Goal: Task Accomplishment & Management: Manage account settings

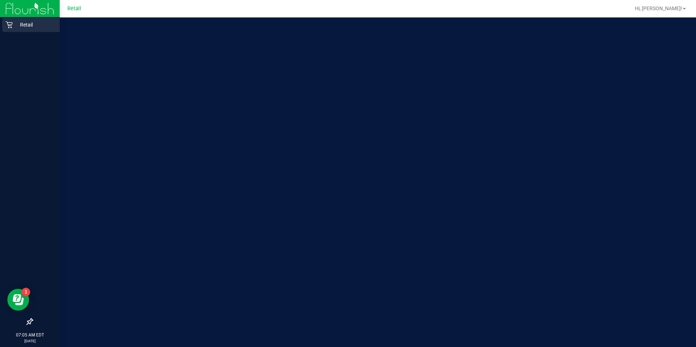
click at [5, 17] on div "Retail" at bounding box center [31, 24] width 58 height 15
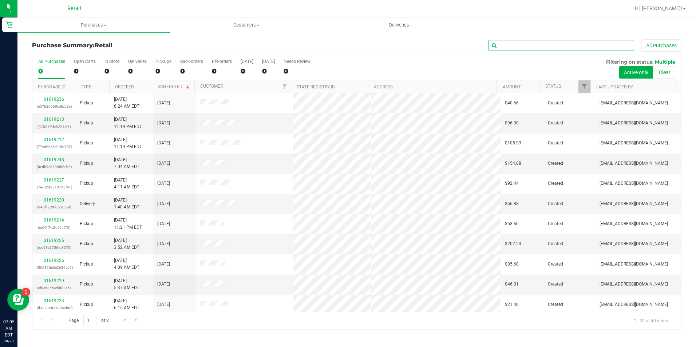
click at [498, 44] on input "text" at bounding box center [562, 45] width 146 height 11
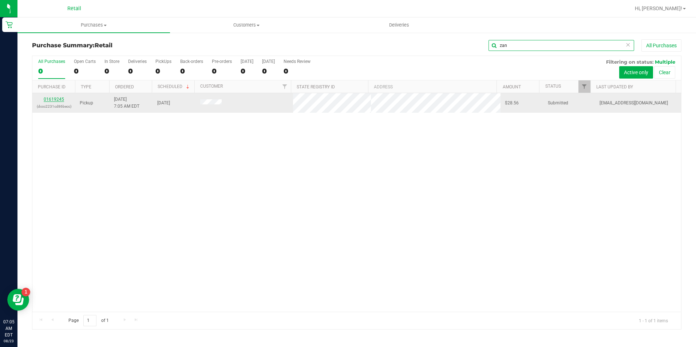
type input "zan"
click at [51, 100] on link "01619245" at bounding box center [54, 99] width 20 height 5
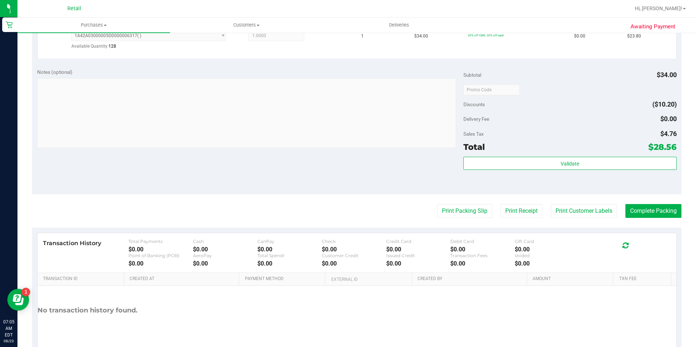
scroll to position [219, 0]
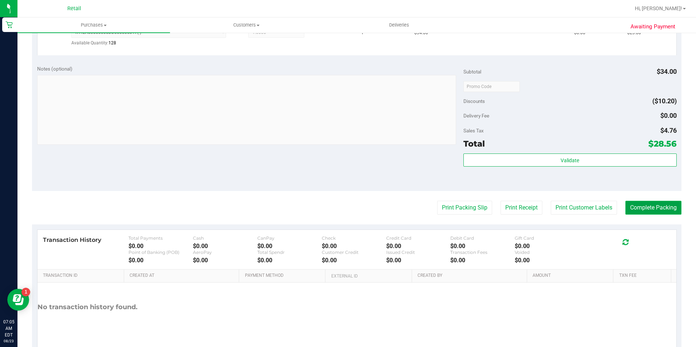
click at [642, 212] on button "Complete Packing" at bounding box center [654, 208] width 56 height 14
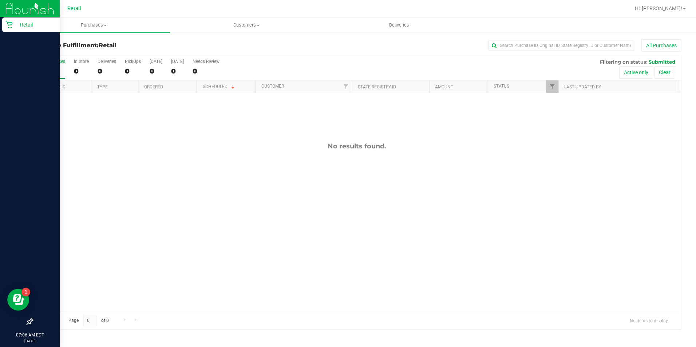
click at [7, 27] on icon at bounding box center [8, 24] width 7 height 7
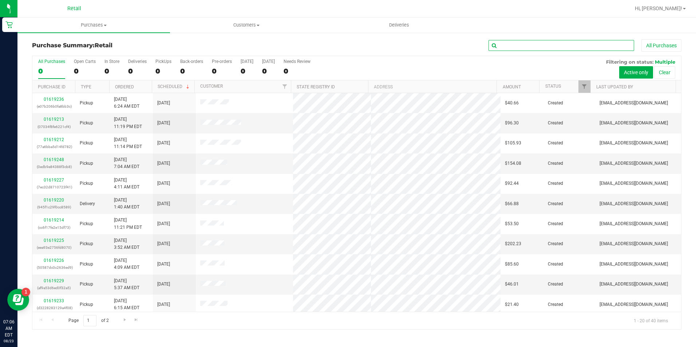
click at [531, 48] on input "text" at bounding box center [562, 45] width 146 height 11
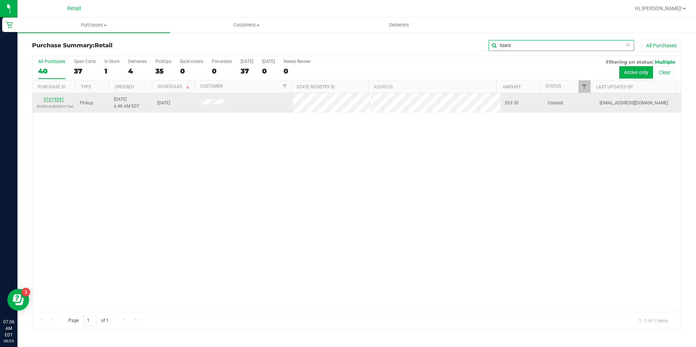
type input "lizard"
click at [60, 98] on link "01619241" at bounding box center [54, 99] width 20 height 5
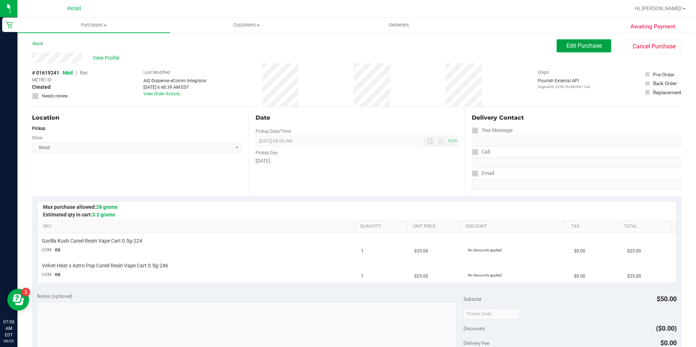
click at [576, 40] on button "Edit Purchase" at bounding box center [584, 45] width 55 height 13
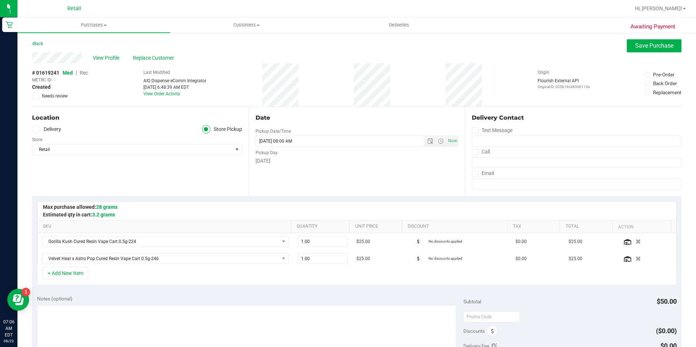
click at [86, 72] on span "Rec" at bounding box center [84, 73] width 8 height 6
click at [648, 46] on span "Save Purchase" at bounding box center [655, 45] width 38 height 7
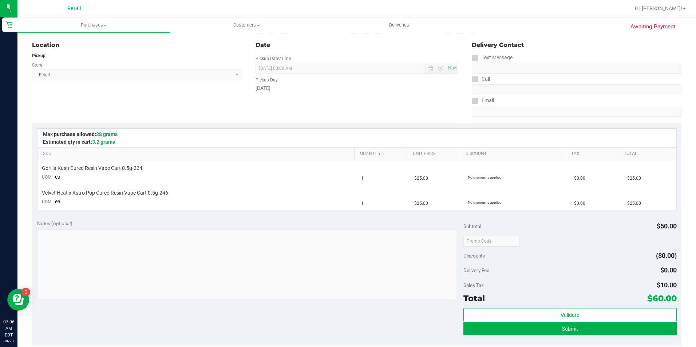
scroll to position [219, 0]
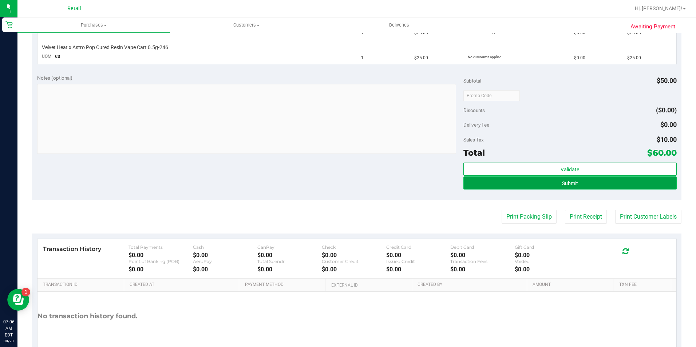
click at [525, 182] on button "Submit" at bounding box center [570, 183] width 213 height 13
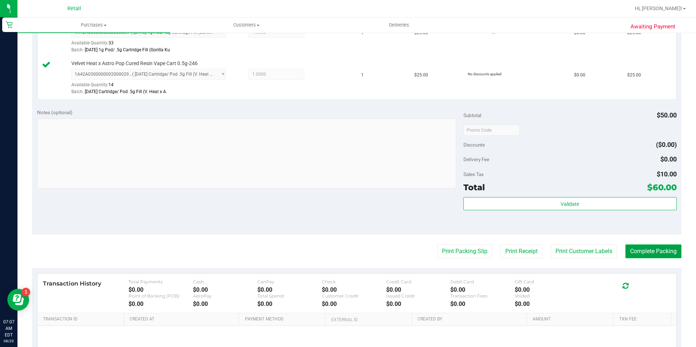
click at [648, 246] on button "Complete Packing" at bounding box center [654, 252] width 56 height 14
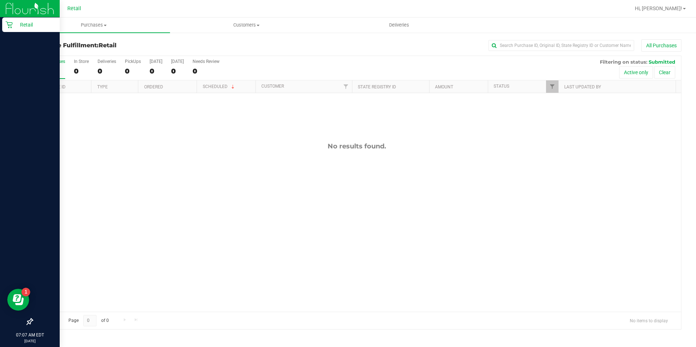
click at [3, 28] on div "Retail" at bounding box center [31, 24] width 58 height 15
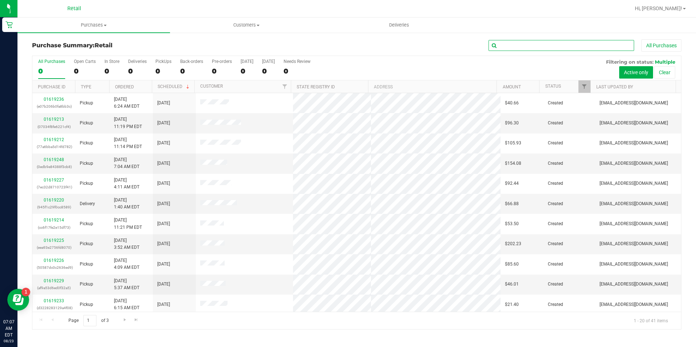
click at [512, 47] on input "text" at bounding box center [562, 45] width 146 height 11
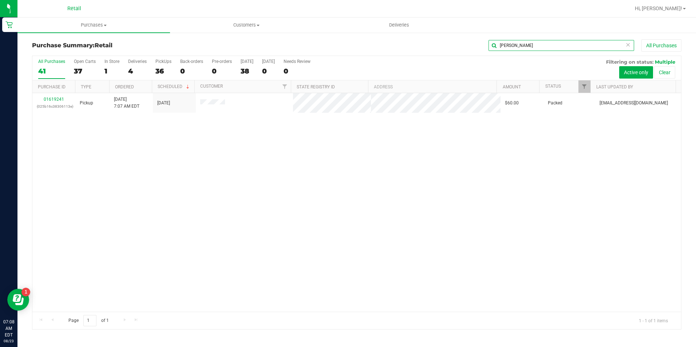
drag, startPoint x: 505, startPoint y: 42, endPoint x: 419, endPoint y: 52, distance: 86.9
click at [419, 52] on div "Purchase Summary: Retail liz All Purchases" at bounding box center [357, 47] width 650 height 16
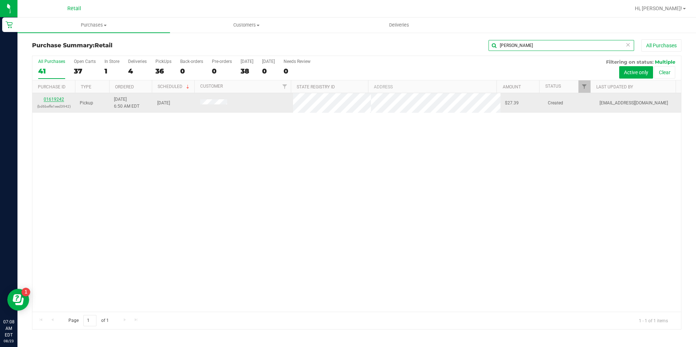
type input "[PERSON_NAME]"
click at [52, 97] on link "01619242" at bounding box center [54, 99] width 20 height 5
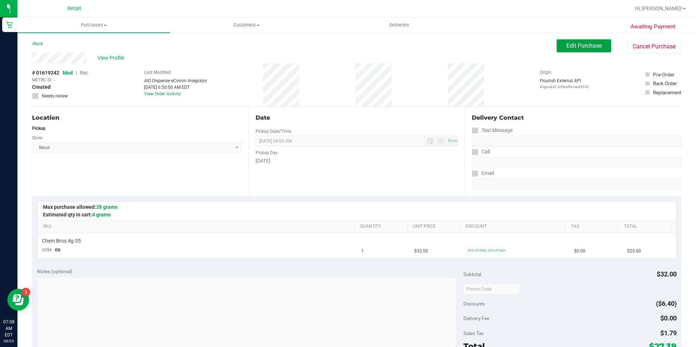
click at [585, 51] on button "Edit Purchase" at bounding box center [584, 45] width 55 height 13
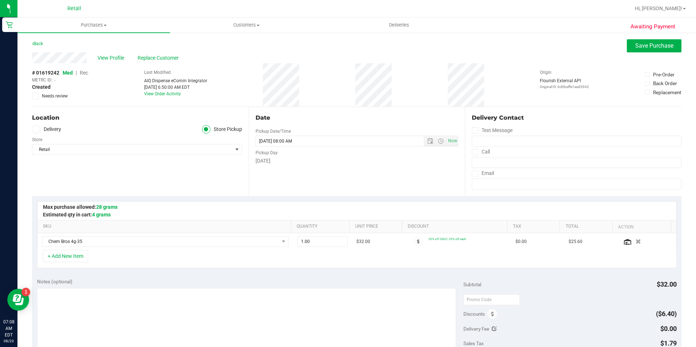
click at [84, 74] on span "Rec" at bounding box center [84, 73] width 8 height 6
click at [655, 49] on button "Save Purchase" at bounding box center [654, 45] width 55 height 13
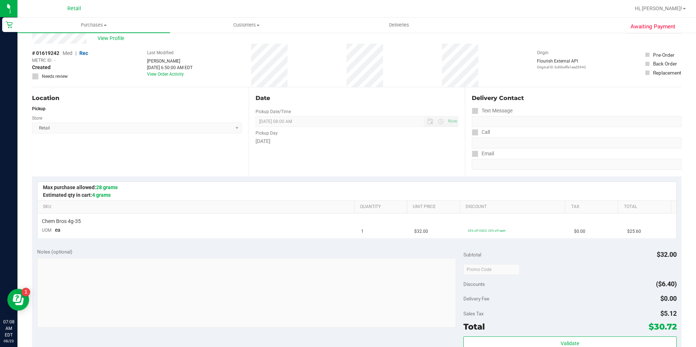
scroll to position [73, 0]
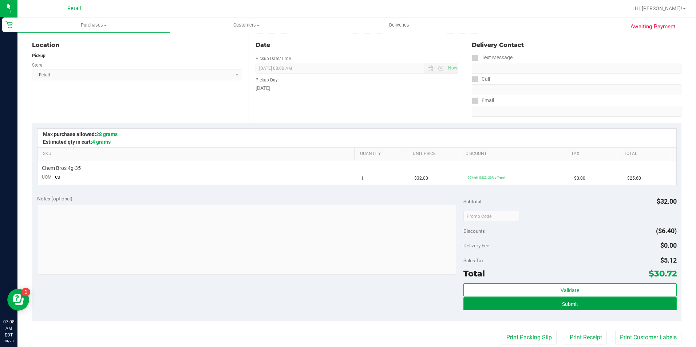
click at [597, 309] on button "Submit" at bounding box center [570, 304] width 213 height 13
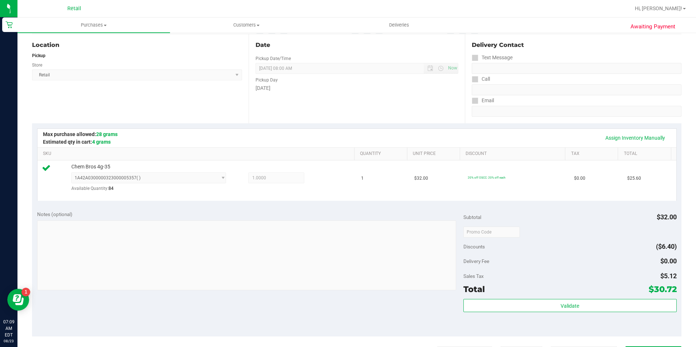
scroll to position [182, 0]
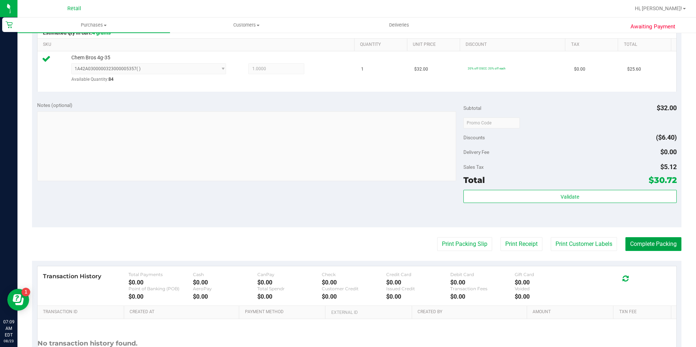
click at [651, 245] on button "Complete Packing" at bounding box center [654, 244] width 56 height 14
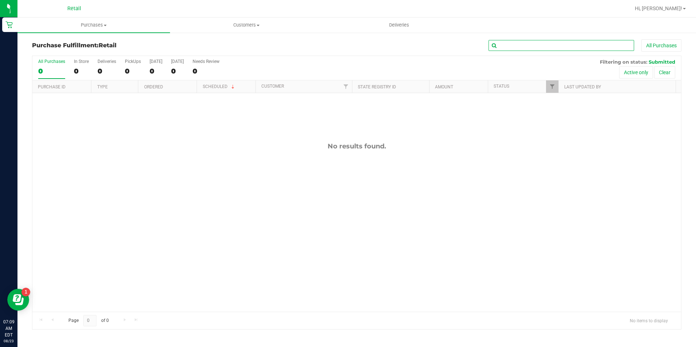
click at [584, 50] on input "text" at bounding box center [562, 45] width 146 height 11
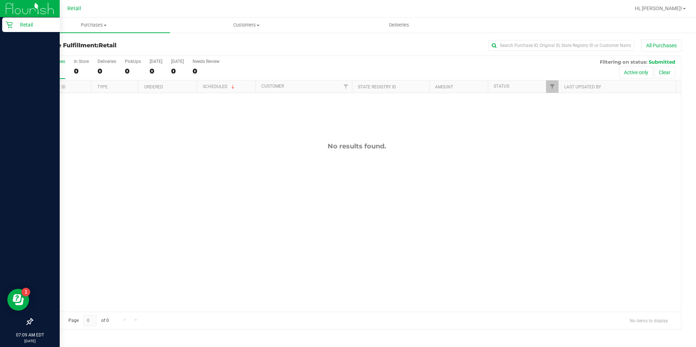
click at [4, 21] on div "Retail" at bounding box center [31, 24] width 58 height 15
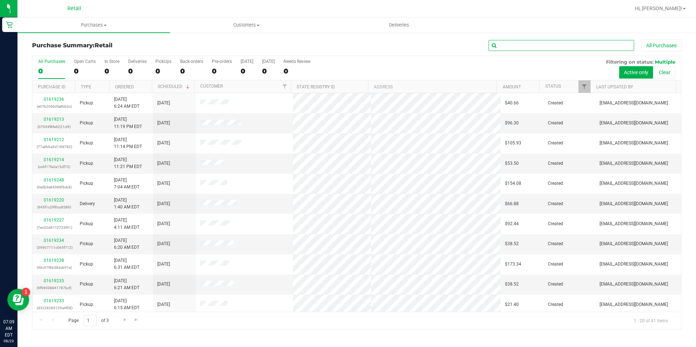
click at [508, 42] on input "text" at bounding box center [562, 45] width 146 height 11
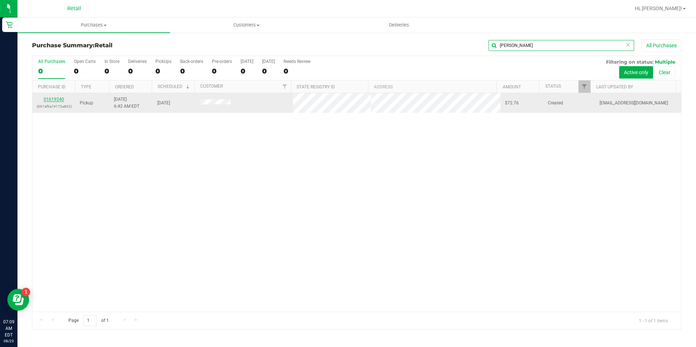
type input "[PERSON_NAME]"
click at [52, 100] on link "01619240" at bounding box center [54, 99] width 20 height 5
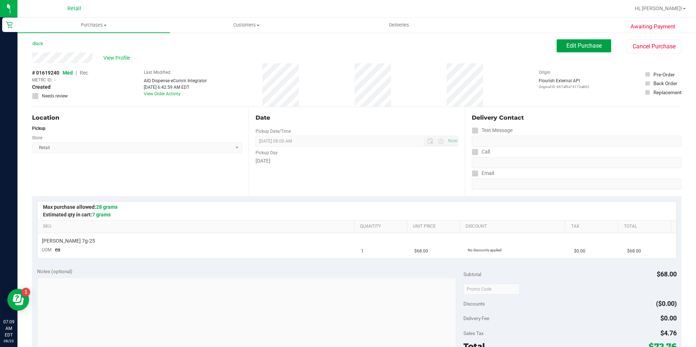
click at [567, 49] on span "Edit Purchase" at bounding box center [584, 45] width 35 height 7
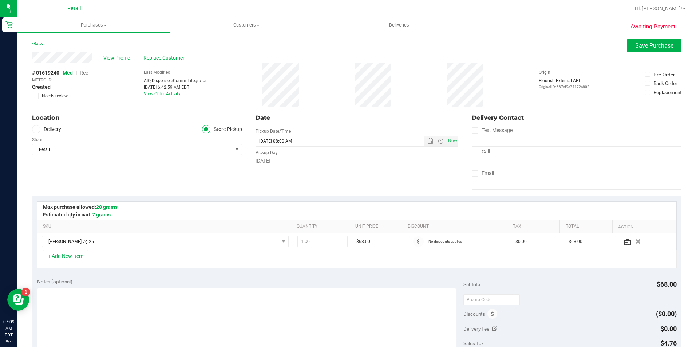
click at [77, 72] on span "|" at bounding box center [76, 73] width 1 height 6
click at [81, 72] on span "Rec" at bounding box center [84, 73] width 8 height 6
click at [661, 32] on ul "Purchases Summary of purchases Fulfillment All purchases Customers All customer…" at bounding box center [365, 25] width 696 height 16
click at [658, 43] on span "Save Purchase" at bounding box center [655, 45] width 38 height 7
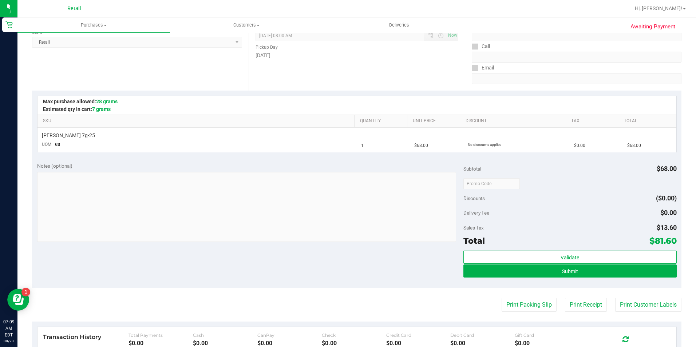
scroll to position [109, 0]
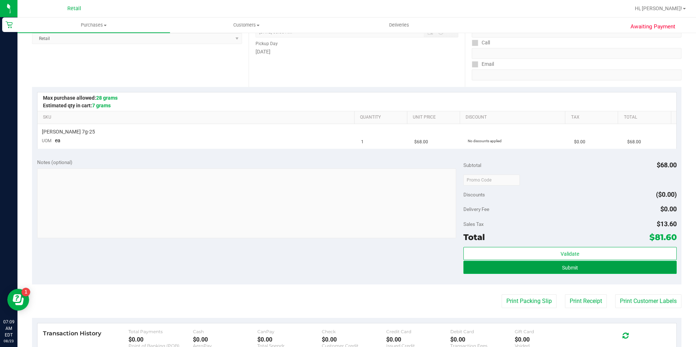
click at [530, 270] on button "Submit" at bounding box center [570, 267] width 213 height 13
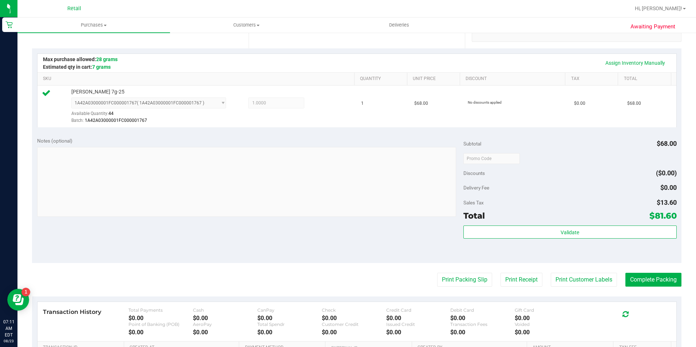
scroll to position [219, 0]
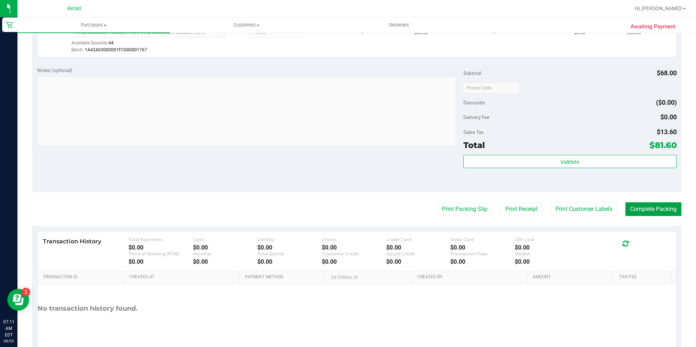
click at [660, 214] on button "Complete Packing" at bounding box center [654, 210] width 56 height 14
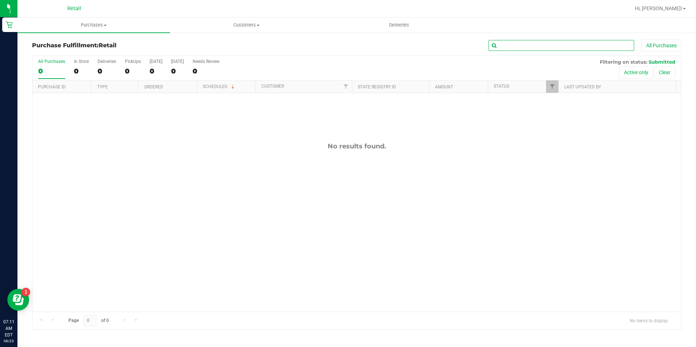
click at [526, 40] on input "text" at bounding box center [562, 45] width 146 height 11
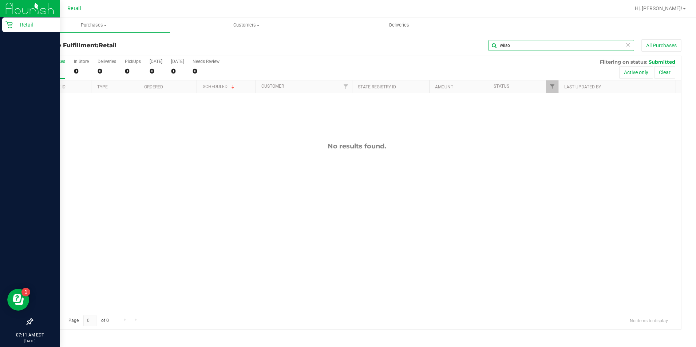
type input "wilso"
click at [7, 21] on icon at bounding box center [8, 24] width 7 height 7
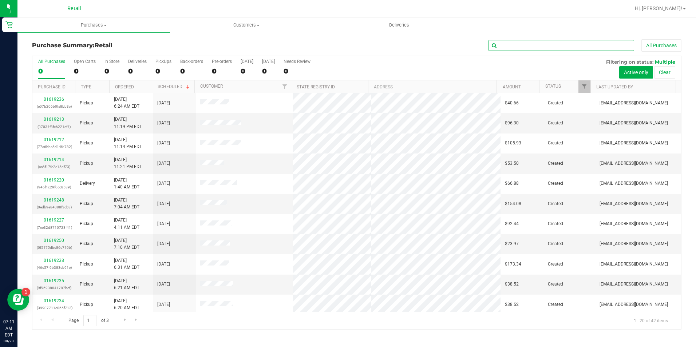
click at [513, 41] on input "text" at bounding box center [562, 45] width 146 height 11
click at [513, 42] on input "text" at bounding box center [562, 45] width 146 height 11
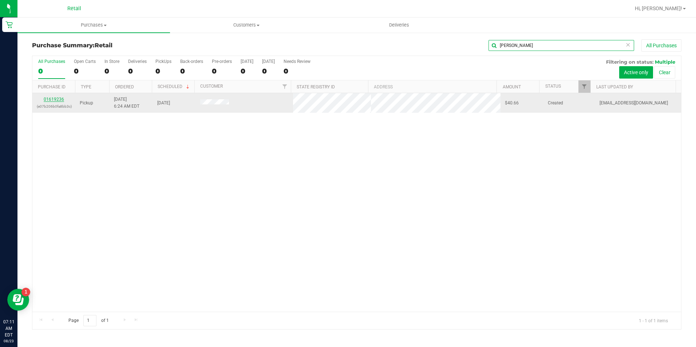
type input "[PERSON_NAME]"
click at [53, 99] on link "01619236" at bounding box center [54, 99] width 20 height 5
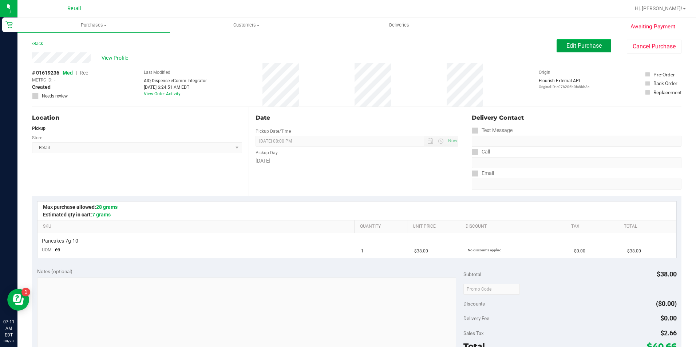
click at [571, 51] on button "Edit Purchase" at bounding box center [584, 45] width 55 height 13
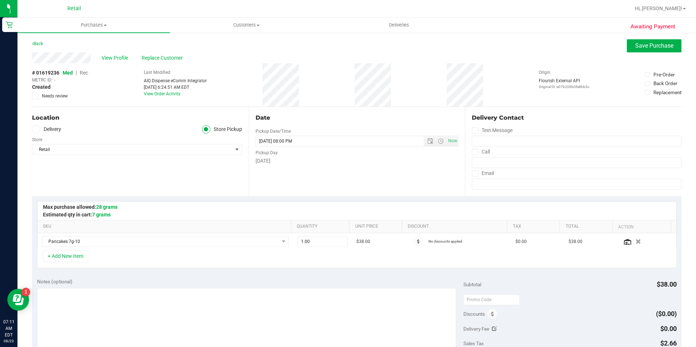
click at [89, 73] on div "# 01619236 Med | Rec METRC ID: - Created Needs review Last Modified AIQ Dispens…" at bounding box center [357, 84] width 650 height 43
click at [87, 73] on span "Rec" at bounding box center [84, 73] width 8 height 6
click at [651, 41] on button "Save Purchase" at bounding box center [654, 45] width 55 height 13
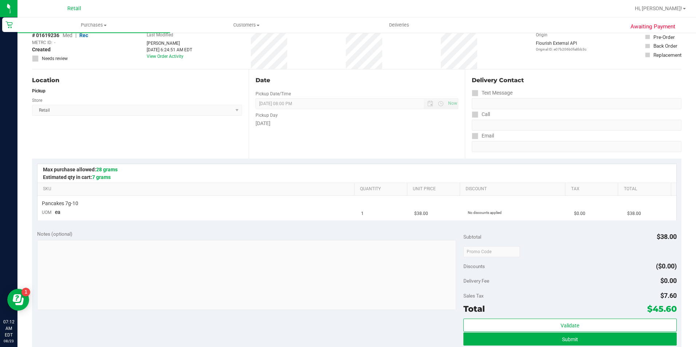
scroll to position [73, 0]
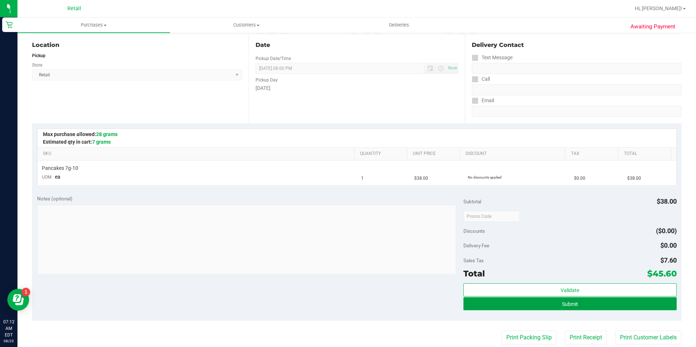
click at [602, 308] on button "Submit" at bounding box center [570, 304] width 213 height 13
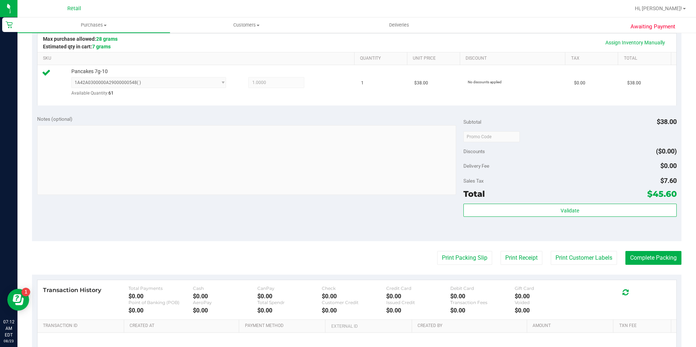
scroll to position [247, 0]
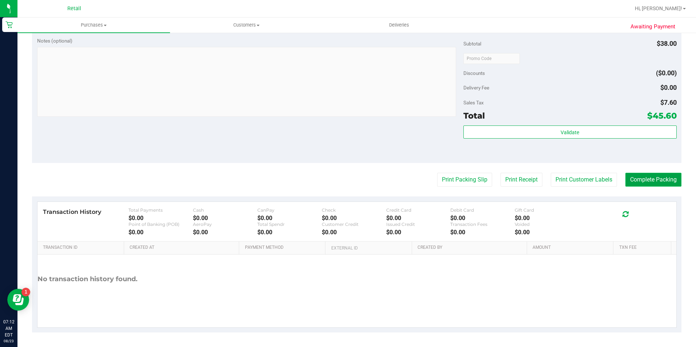
click at [647, 186] on button "Complete Packing" at bounding box center [654, 180] width 56 height 14
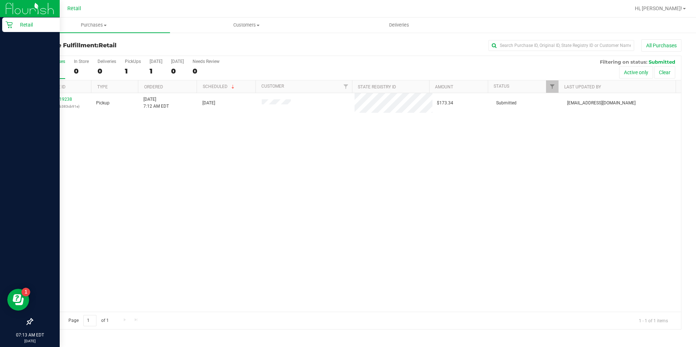
click at [6, 20] on div "Retail" at bounding box center [31, 24] width 58 height 15
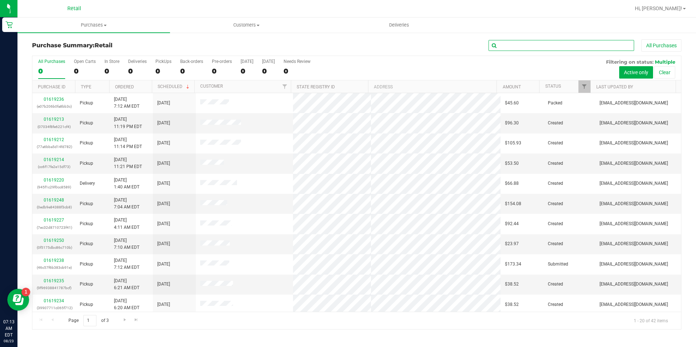
click at [532, 43] on input "text" at bounding box center [562, 45] width 146 height 11
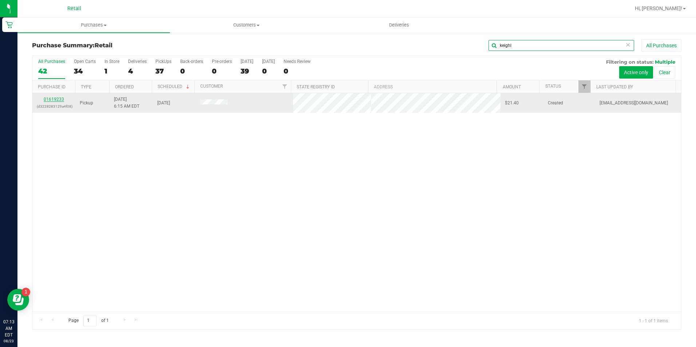
type input "keighl"
click at [59, 102] on link "01619233" at bounding box center [54, 99] width 20 height 5
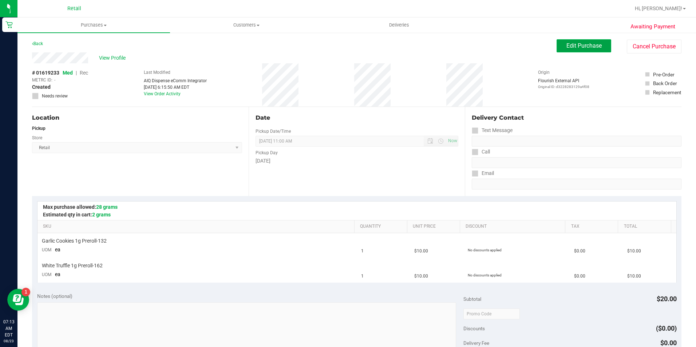
click at [600, 48] on button "Edit Purchase" at bounding box center [584, 45] width 55 height 13
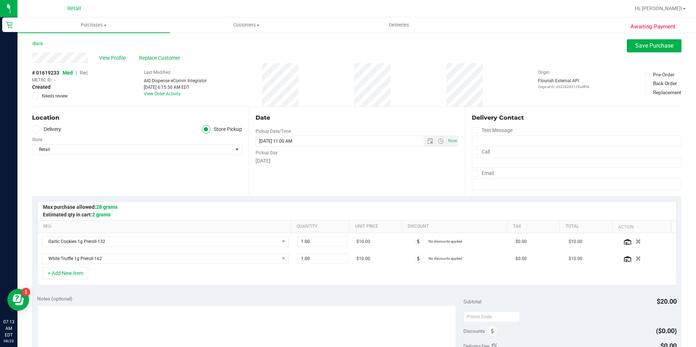
click at [86, 72] on span "Rec" at bounding box center [84, 73] width 8 height 6
drag, startPoint x: 669, startPoint y: 39, endPoint x: 669, endPoint y: 48, distance: 9.5
click at [669, 48] on div "Awaiting Payment Back Save Purchase View Profile Replace Customer # 01619233 Me…" at bounding box center [356, 319] width 679 height 574
click at [666, 52] on button "Save Purchase" at bounding box center [654, 45] width 55 height 13
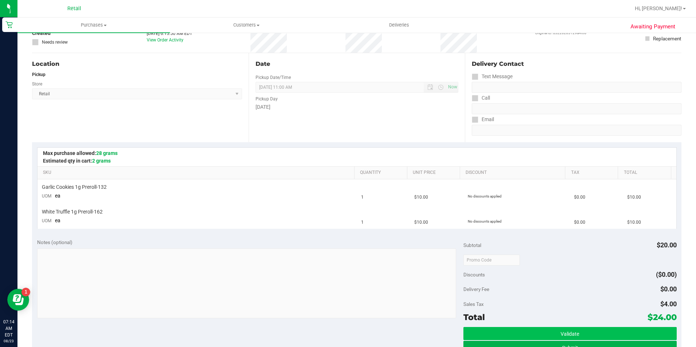
scroll to position [256, 0]
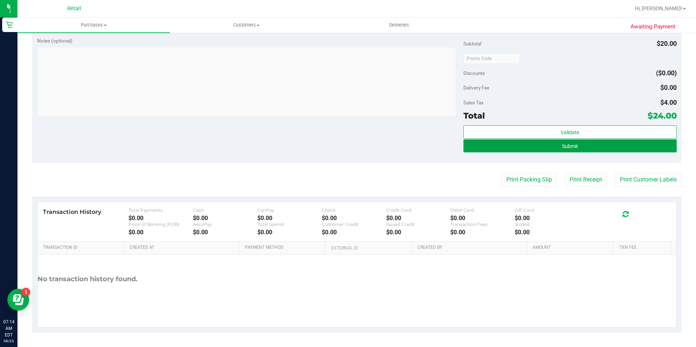
click at [613, 150] on button "Submit" at bounding box center [570, 145] width 213 height 13
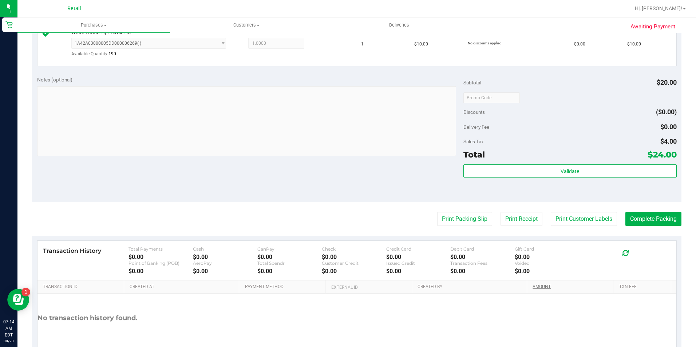
scroll to position [287, 0]
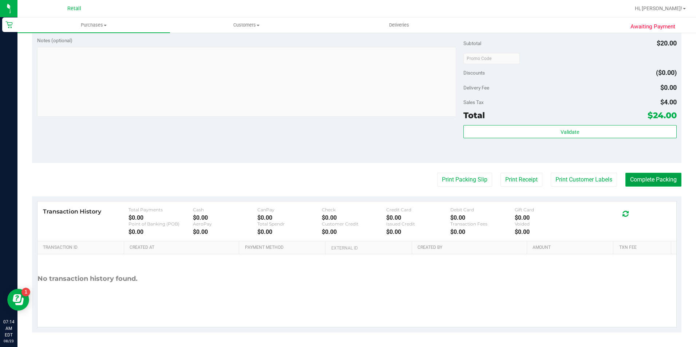
click at [640, 184] on button "Complete Packing" at bounding box center [654, 180] width 56 height 14
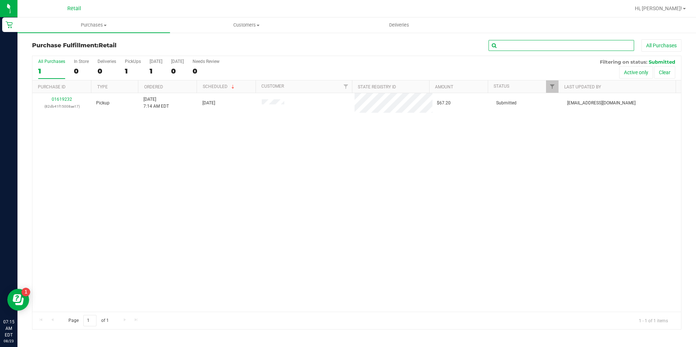
click at [546, 48] on input "text" at bounding box center [562, 45] width 146 height 11
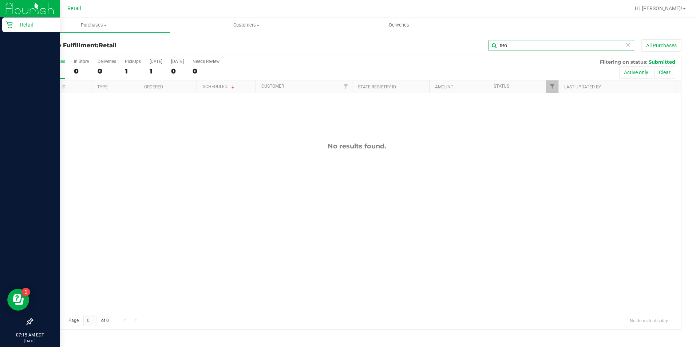
type input "hen"
click at [8, 22] on icon at bounding box center [8, 24] width 7 height 7
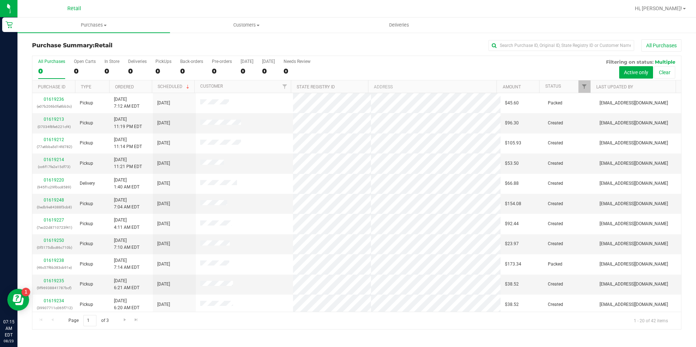
click at [543, 36] on div "Purchase Summary: Retail All Purchases All Purchases 0 Open Carts 0 In Store 0 …" at bounding box center [356, 184] width 679 height 305
click at [542, 40] on input "text" at bounding box center [562, 45] width 146 height 11
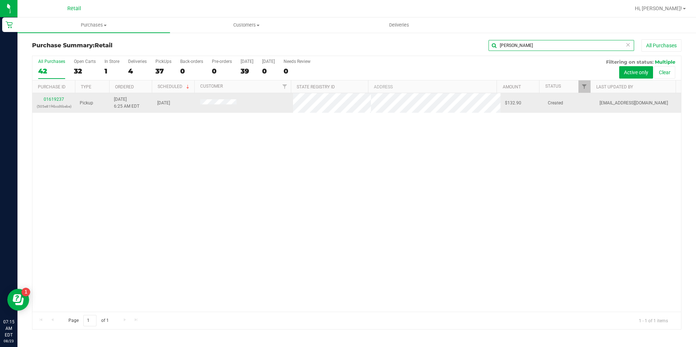
type input "[PERSON_NAME]"
click at [43, 100] on div "01619237 (505e81f4bcd6bebe)" at bounding box center [54, 103] width 34 height 14
click at [48, 100] on link "01619237" at bounding box center [54, 99] width 20 height 5
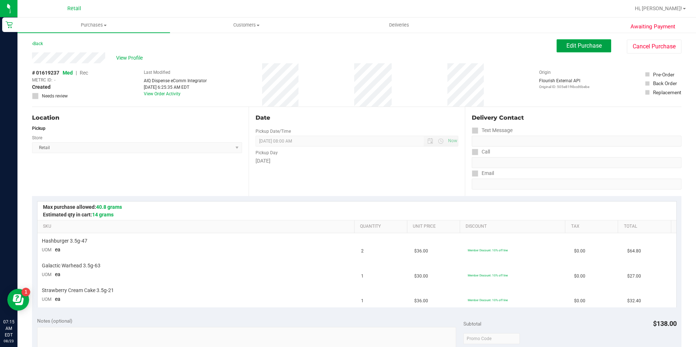
click at [599, 43] on button "Edit Purchase" at bounding box center [584, 45] width 55 height 13
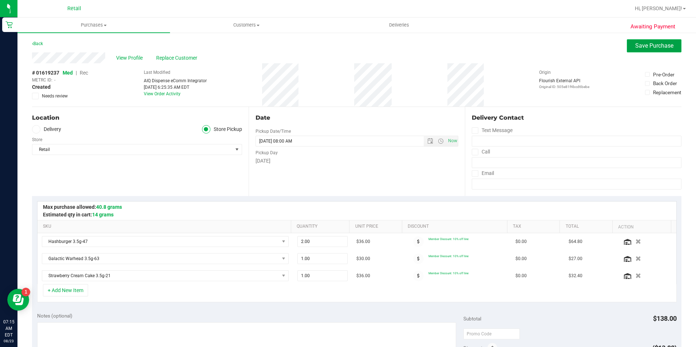
click at [644, 50] on button "Save Purchase" at bounding box center [654, 45] width 55 height 13
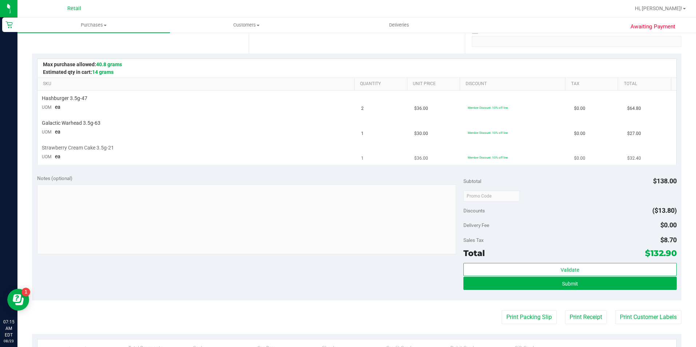
scroll to position [146, 0]
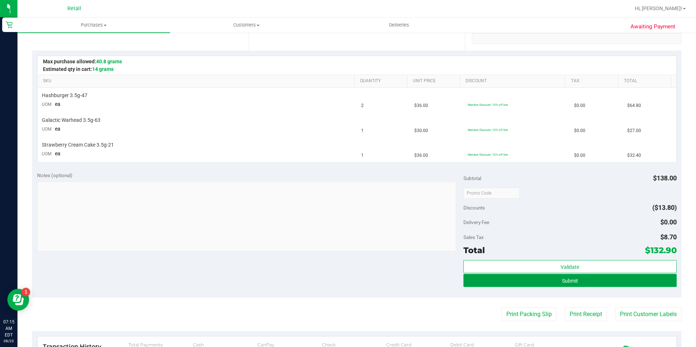
click at [536, 282] on button "Submit" at bounding box center [570, 280] width 213 height 13
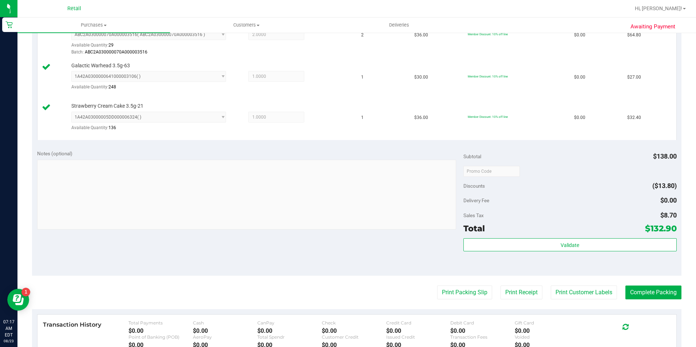
scroll to position [255, 0]
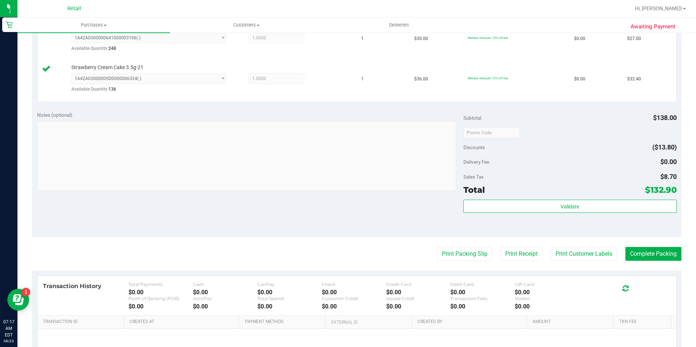
click at [650, 247] on purchase-details "Back Edit Purchase Cancel Purchase View Profile # 01619237 Med | Rec METRC ID: …" at bounding box center [357, 95] width 650 height 623
click at [650, 253] on button "Complete Packing" at bounding box center [654, 254] width 56 height 14
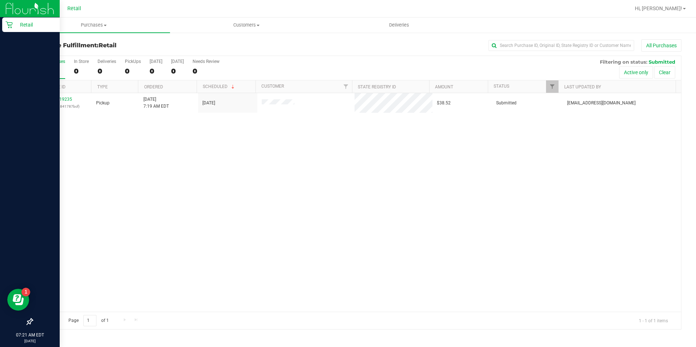
click at [4, 22] on div "Retail" at bounding box center [31, 24] width 58 height 15
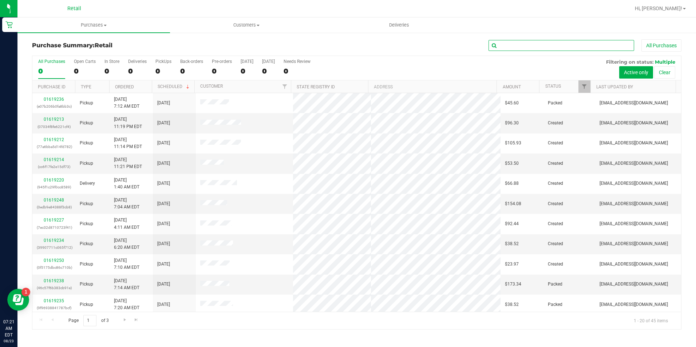
click at [519, 47] on input "text" at bounding box center [562, 45] width 146 height 11
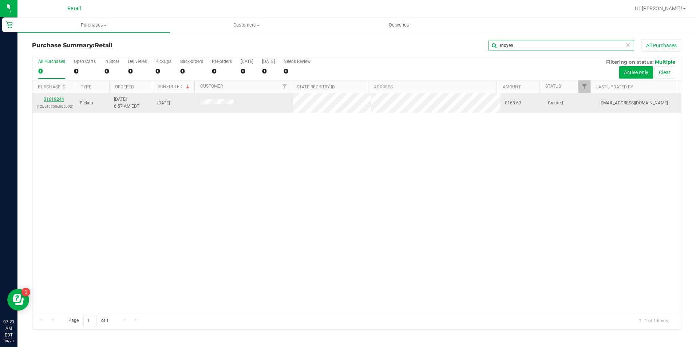
type input "moyen"
click at [60, 99] on link "01619244" at bounding box center [54, 99] width 20 height 5
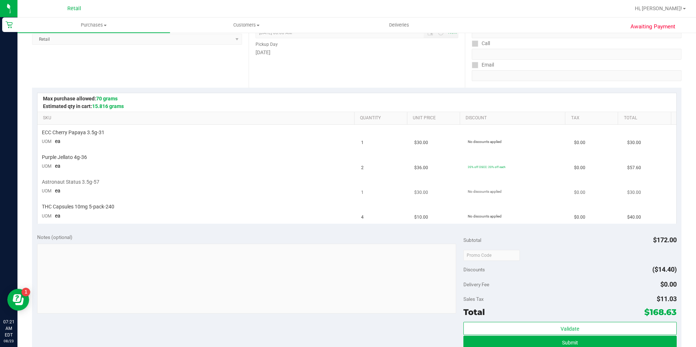
scroll to position [109, 0]
click at [538, 339] on button "Submit" at bounding box center [570, 341] width 213 height 13
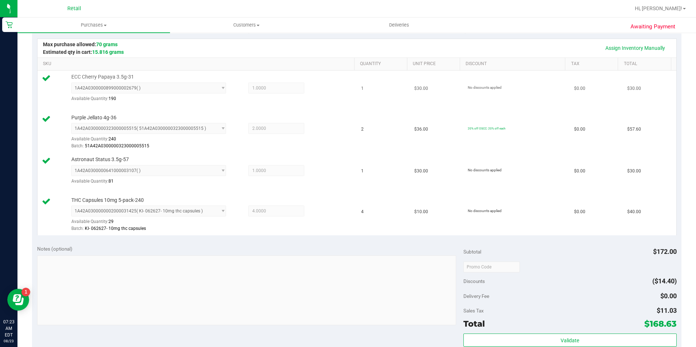
scroll to position [219, 0]
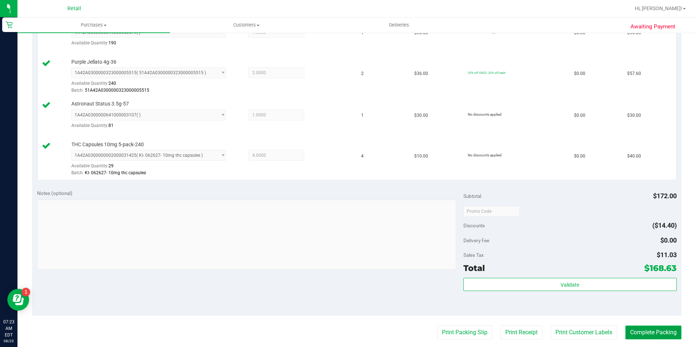
click at [657, 333] on button "Complete Packing" at bounding box center [654, 333] width 56 height 14
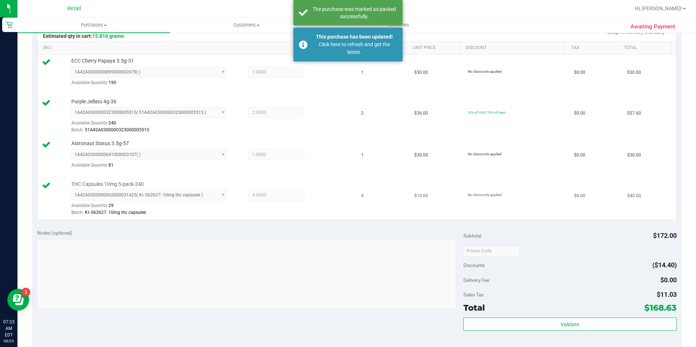
scroll to position [146, 0]
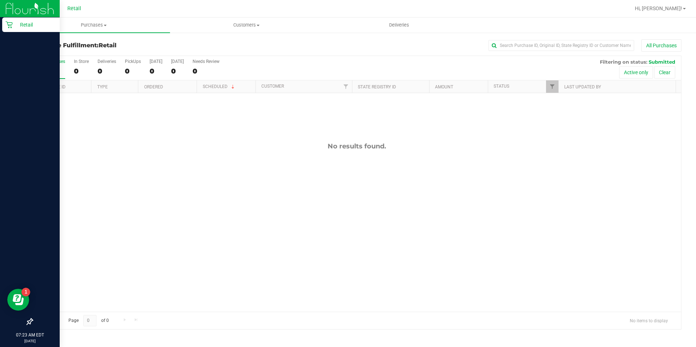
click at [9, 21] on icon at bounding box center [8, 24] width 7 height 7
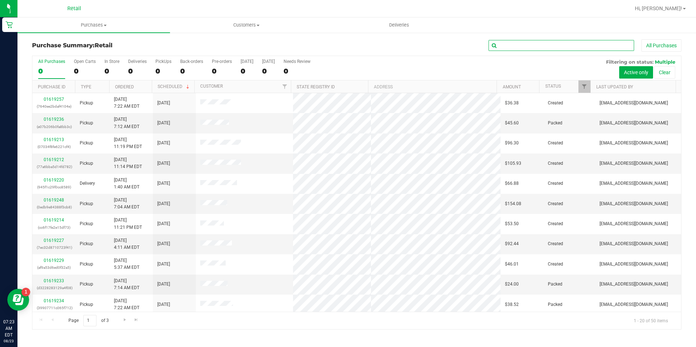
click at [569, 47] on input "text" at bounding box center [562, 45] width 146 height 11
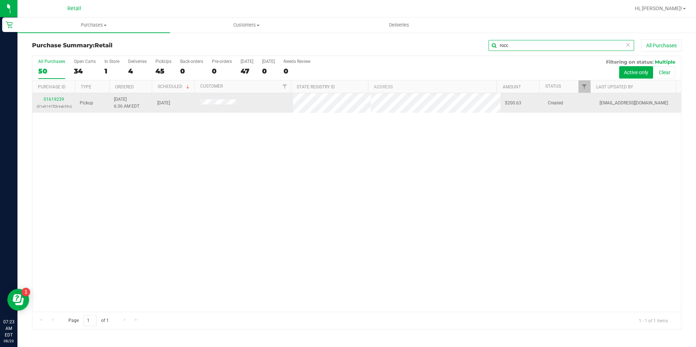
type input "rocc"
click at [59, 98] on td "01619239 (01e9147f2b4ab59c)" at bounding box center [53, 103] width 43 height 20
click at [59, 98] on link "01619239" at bounding box center [54, 99] width 20 height 5
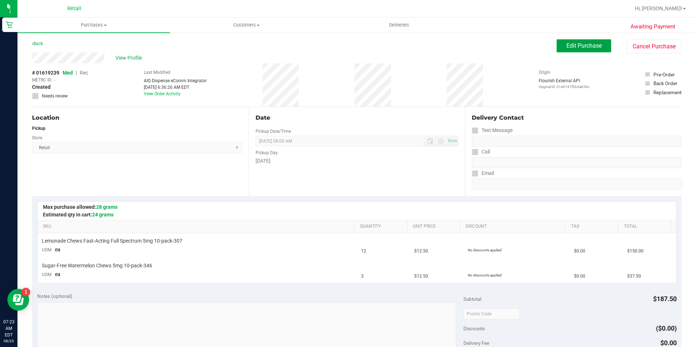
click at [577, 48] on span "Edit Purchase" at bounding box center [584, 45] width 35 height 7
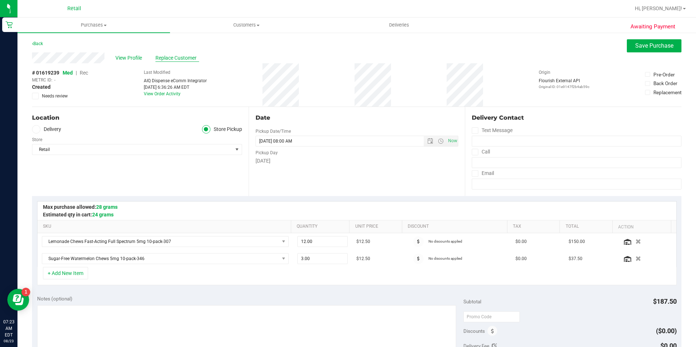
click at [161, 60] on span "Replace Customer" at bounding box center [178, 58] width 44 height 8
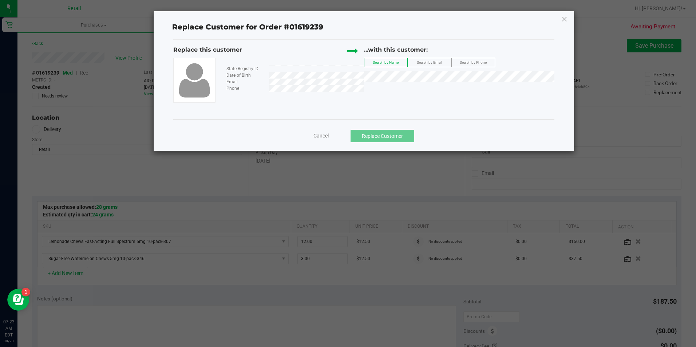
click at [169, 60] on div "Replace Customer for Order #01619239 Replace this customer State Registry ID Da…" at bounding box center [364, 81] width 420 height 140
click at [390, 93] on span "[PERSON_NAME]" at bounding box center [388, 90] width 39 height 6
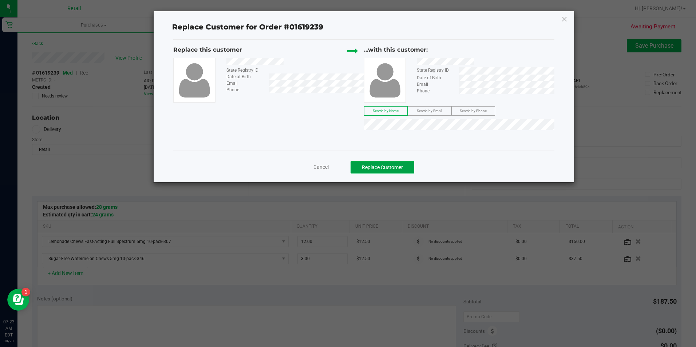
click at [409, 162] on button "Replace Customer" at bounding box center [383, 167] width 64 height 12
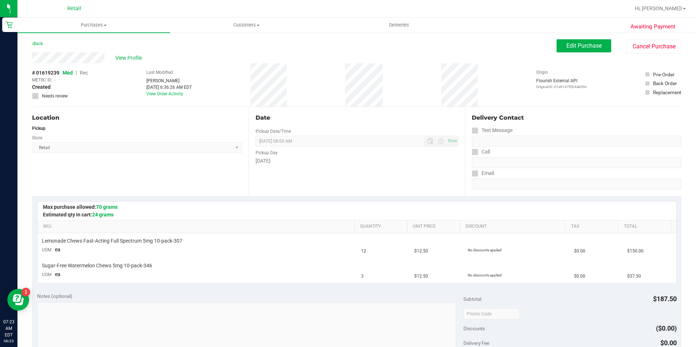
scroll to position [146, 0]
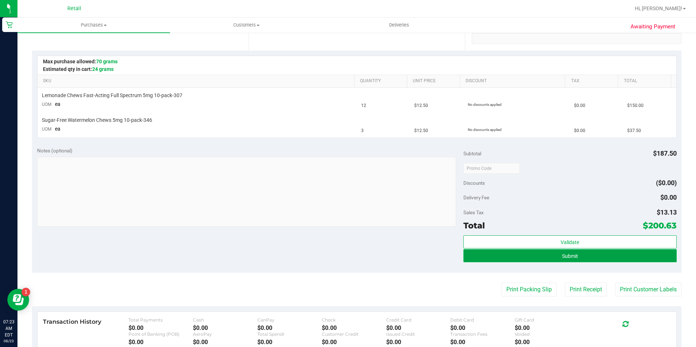
click at [618, 252] on button "Submit" at bounding box center [570, 255] width 213 height 13
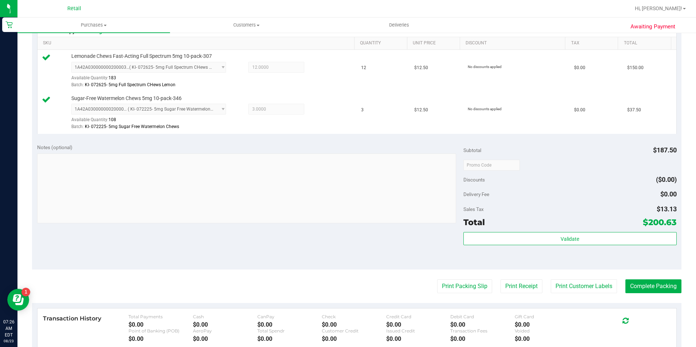
scroll to position [219, 0]
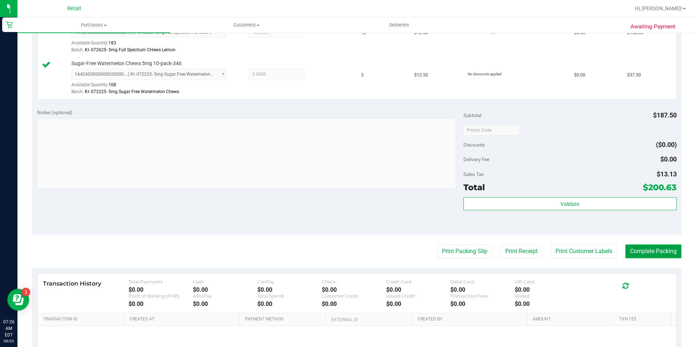
click at [637, 246] on button "Complete Packing" at bounding box center [654, 252] width 56 height 14
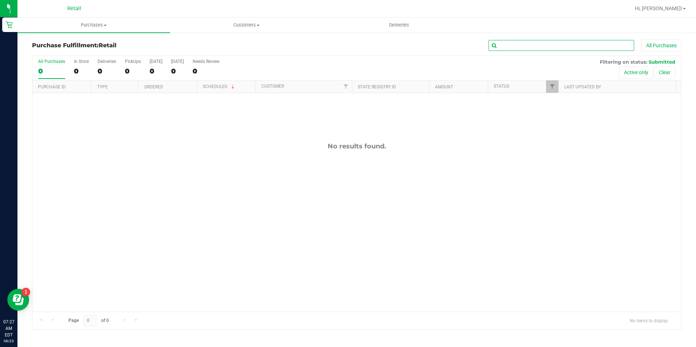
click at [514, 42] on input "text" at bounding box center [562, 45] width 146 height 11
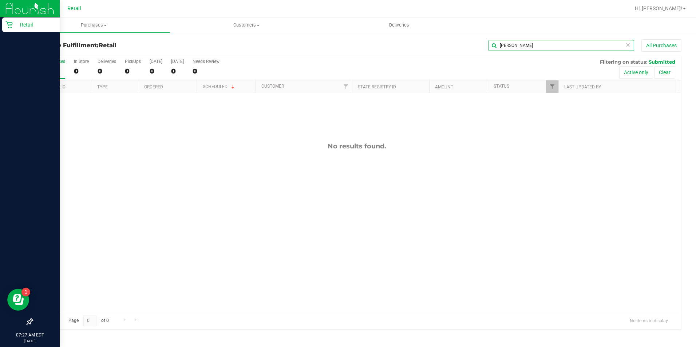
type input "[PERSON_NAME]"
drag, startPoint x: 4, startPoint y: 25, endPoint x: 10, endPoint y: 24, distance: 5.9
click at [4, 25] on div "Retail" at bounding box center [31, 24] width 58 height 15
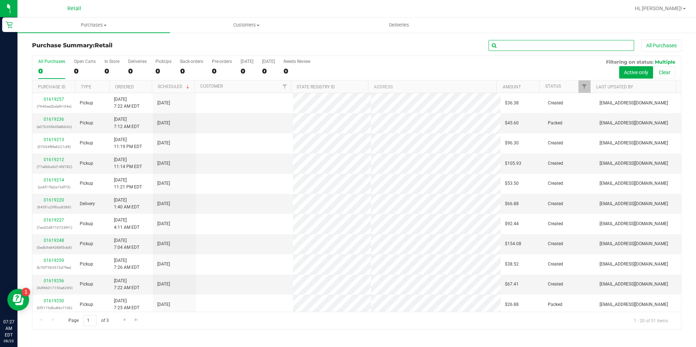
click at [543, 42] on input "text" at bounding box center [562, 45] width 146 height 11
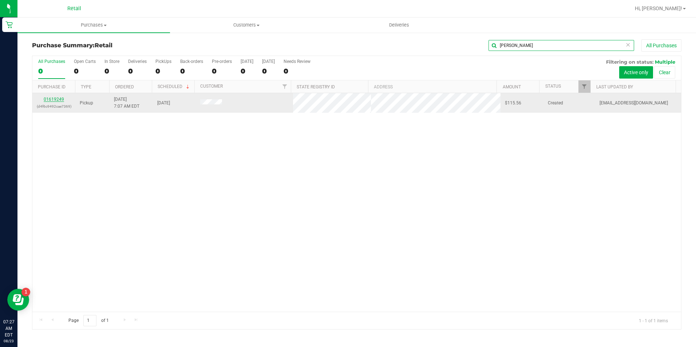
type input "[PERSON_NAME]"
click at [56, 98] on link "01619249" at bounding box center [54, 99] width 20 height 5
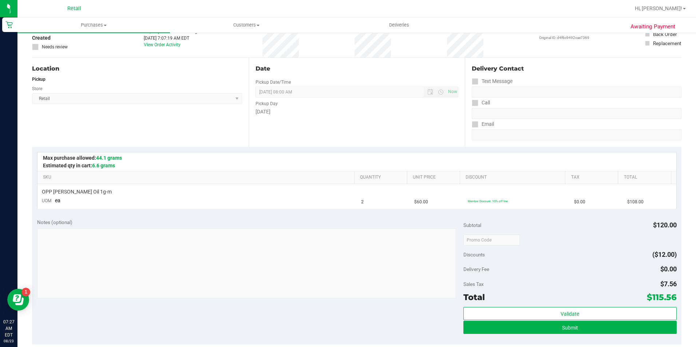
scroll to position [109, 0]
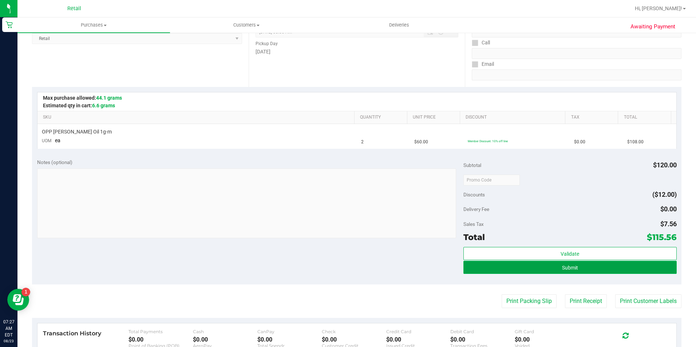
click at [614, 264] on button "Submit" at bounding box center [570, 267] width 213 height 13
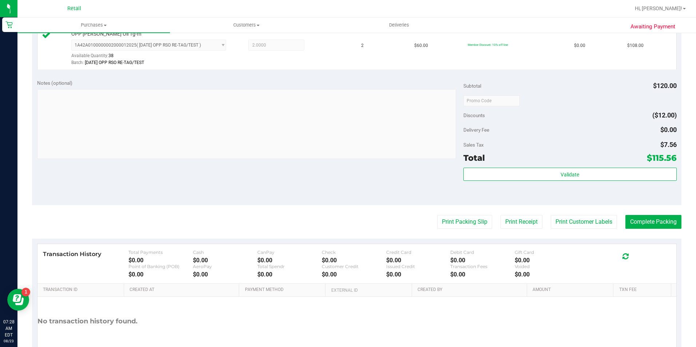
scroll to position [219, 0]
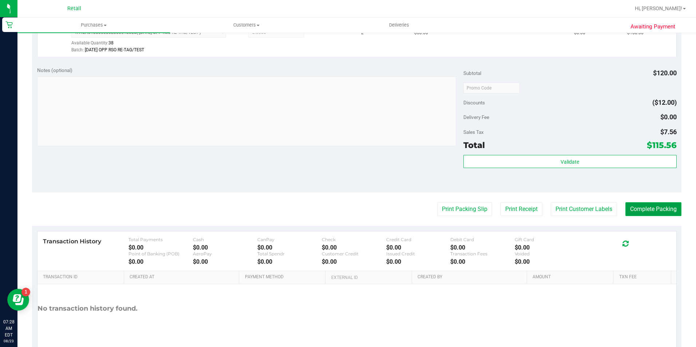
click at [663, 211] on button "Complete Packing" at bounding box center [654, 210] width 56 height 14
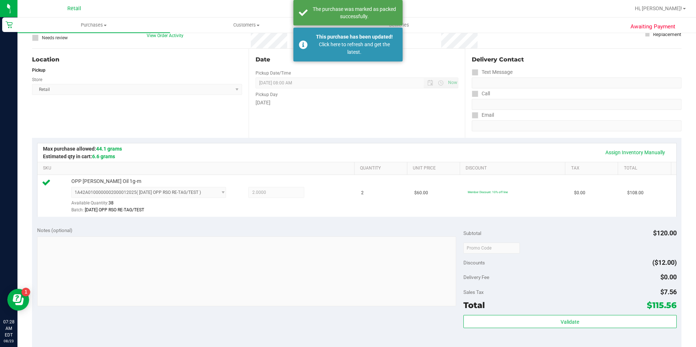
scroll to position [0, 0]
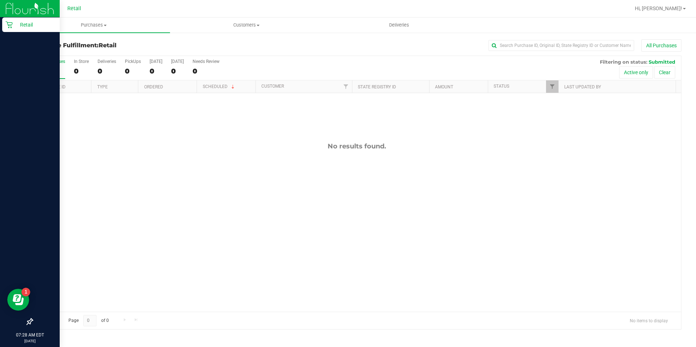
click at [0, 25] on link "Retail" at bounding box center [30, 25] width 60 height 16
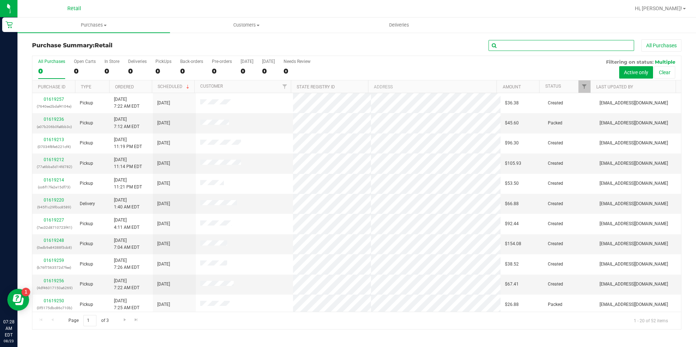
click at [550, 42] on input "text" at bounding box center [562, 45] width 146 height 11
click at [544, 46] on input "text" at bounding box center [562, 45] width 146 height 11
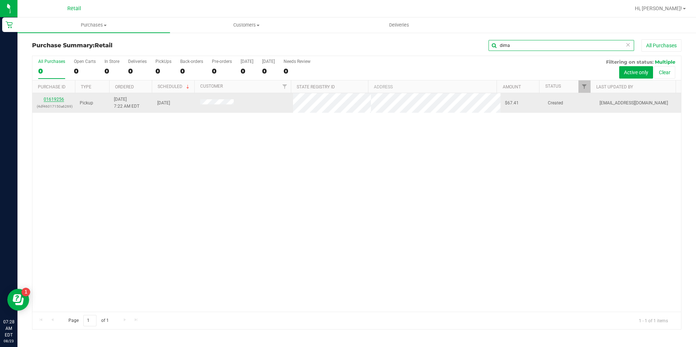
type input "dima"
click at [62, 99] on link "01619256" at bounding box center [54, 99] width 20 height 5
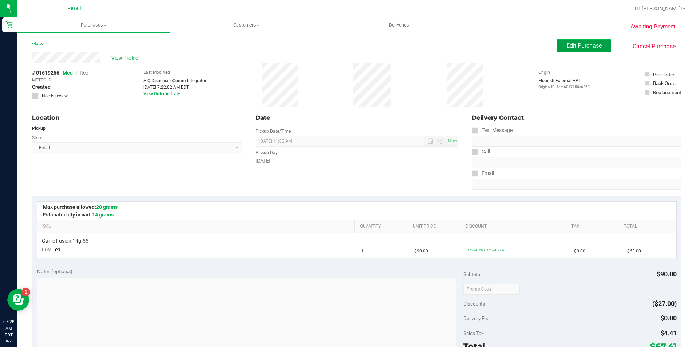
click at [567, 48] on span "Edit Purchase" at bounding box center [584, 45] width 35 height 7
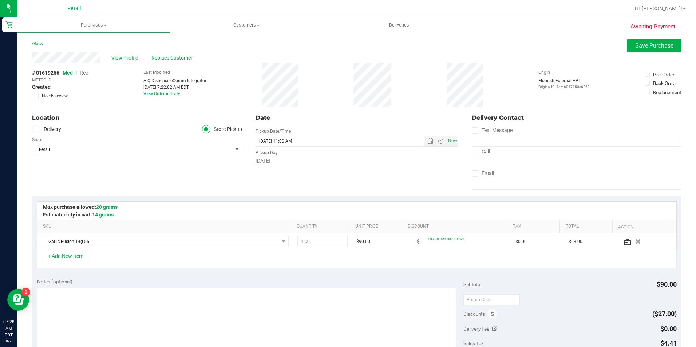
click at [87, 74] on span "Rec" at bounding box center [84, 73] width 8 height 6
click at [665, 49] on button "Save Purchase" at bounding box center [654, 45] width 55 height 13
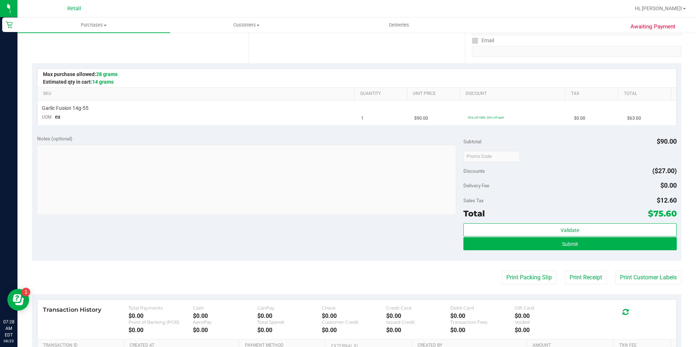
scroll to position [146, 0]
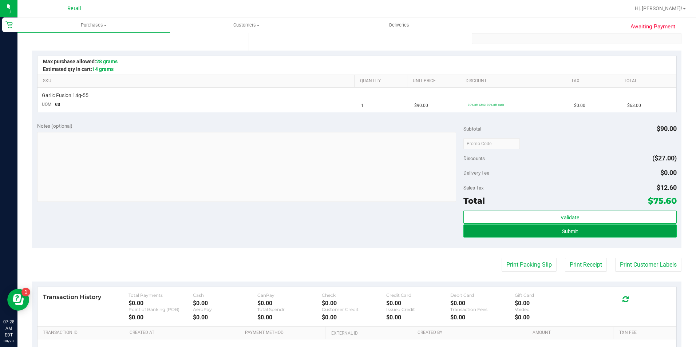
click at [622, 234] on button "Submit" at bounding box center [570, 231] width 213 height 13
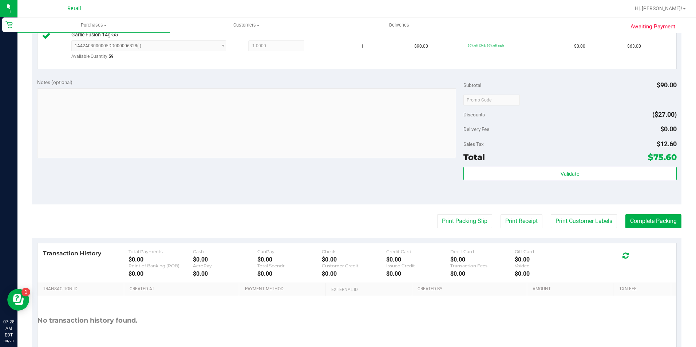
scroll to position [247, 0]
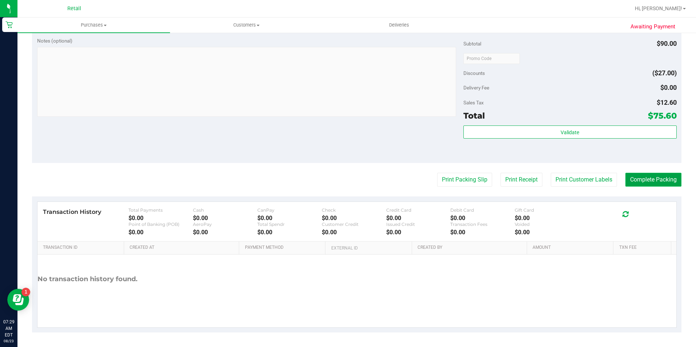
click at [636, 175] on button "Complete Packing" at bounding box center [654, 180] width 56 height 14
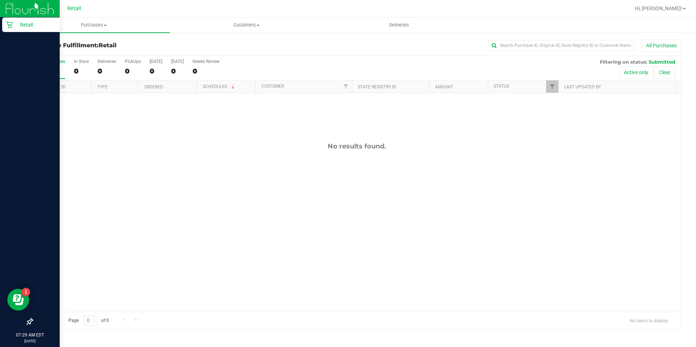
click at [20, 20] on div "Retail" at bounding box center [31, 24] width 58 height 15
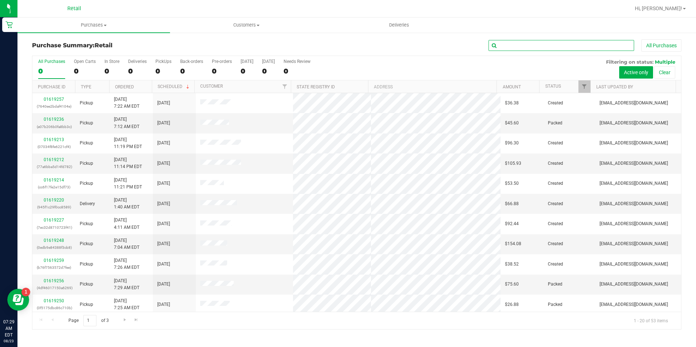
click at [585, 42] on input "text" at bounding box center [562, 45] width 146 height 11
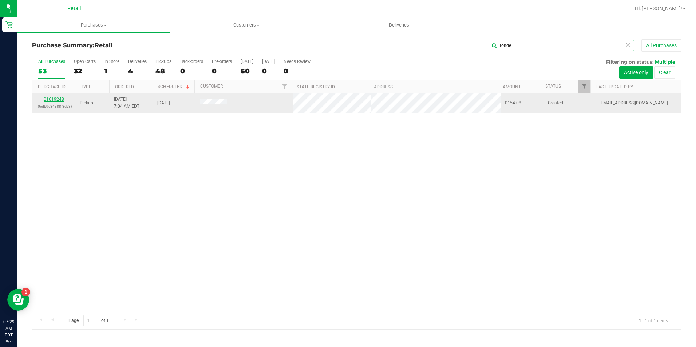
type input "ronde"
click at [54, 100] on link "01619248" at bounding box center [54, 99] width 20 height 5
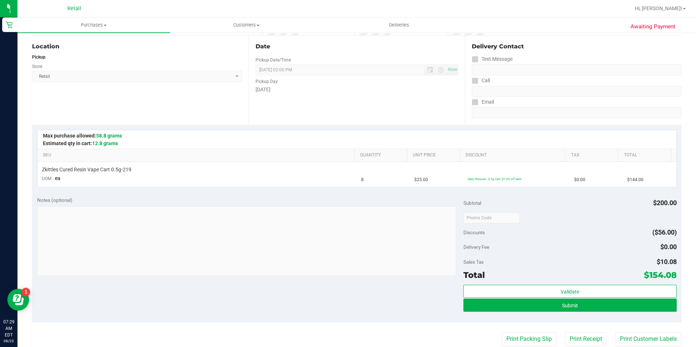
scroll to position [182, 0]
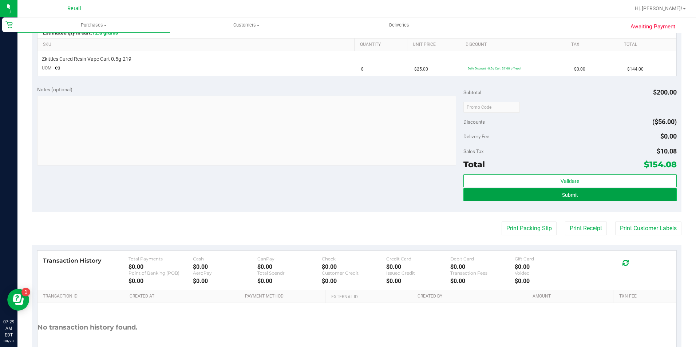
click at [632, 197] on button "Submit" at bounding box center [570, 194] width 213 height 13
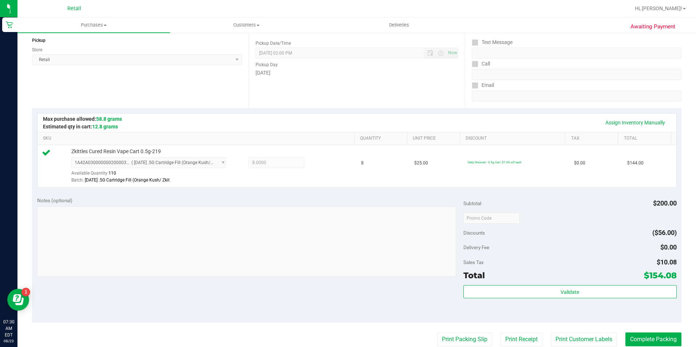
scroll to position [109, 0]
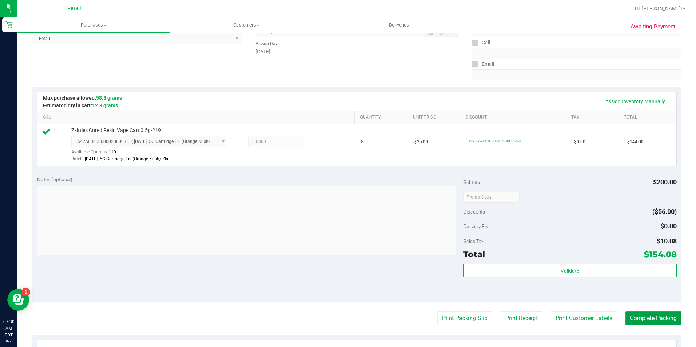
click at [657, 315] on button "Complete Packing" at bounding box center [654, 319] width 56 height 14
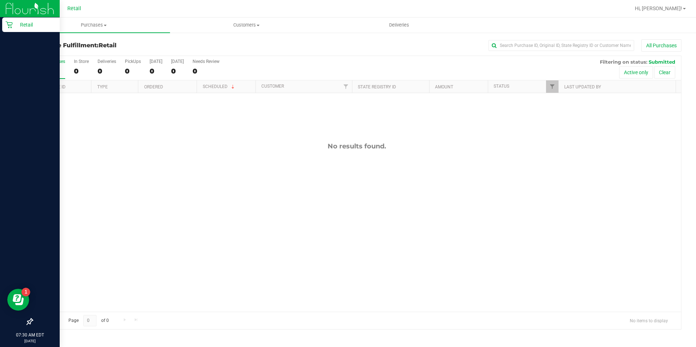
click at [16, 25] on p "Retail" at bounding box center [35, 24] width 44 height 9
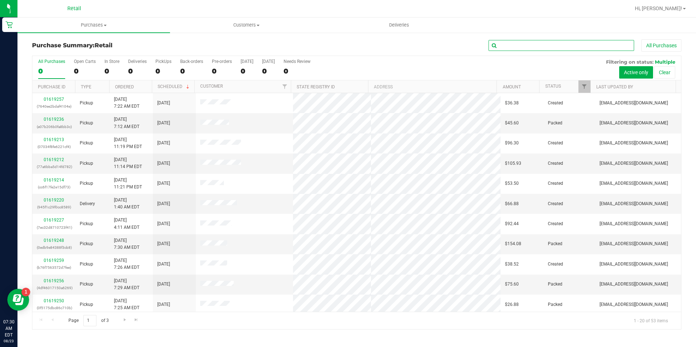
click at [523, 46] on input "text" at bounding box center [562, 45] width 146 height 11
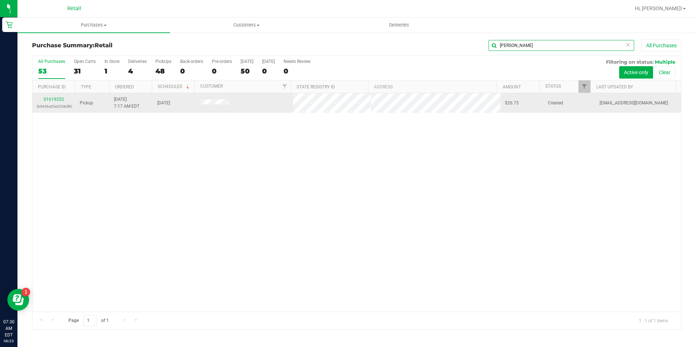
type input "[PERSON_NAME]"
click at [56, 95] on td "01619252 (b9636a55e3258df8)" at bounding box center [53, 103] width 43 height 20
click at [55, 98] on link "01619252" at bounding box center [54, 99] width 20 height 5
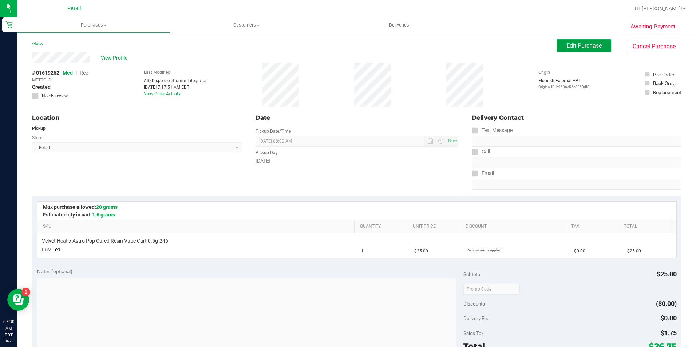
click at [577, 46] on span "Edit Purchase" at bounding box center [584, 45] width 35 height 7
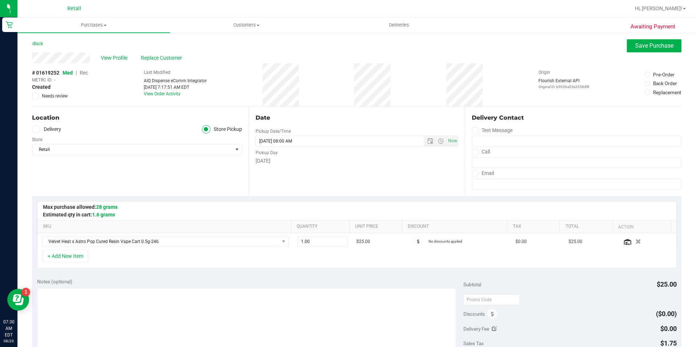
click at [80, 73] on span "Med | Rec" at bounding box center [75, 73] width 25 height 6
click at [82, 73] on span "Rec" at bounding box center [84, 73] width 8 height 6
click at [642, 42] on button "Save Purchase" at bounding box center [654, 45] width 55 height 13
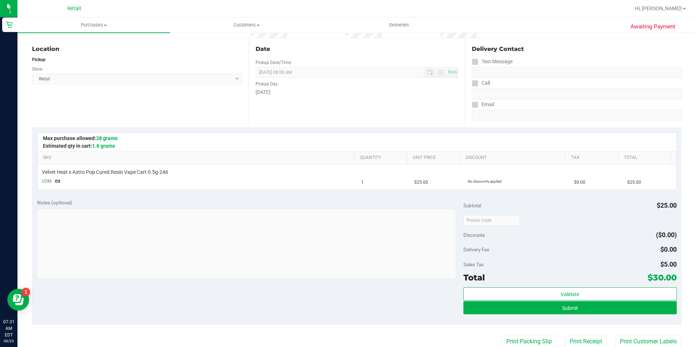
scroll to position [73, 0]
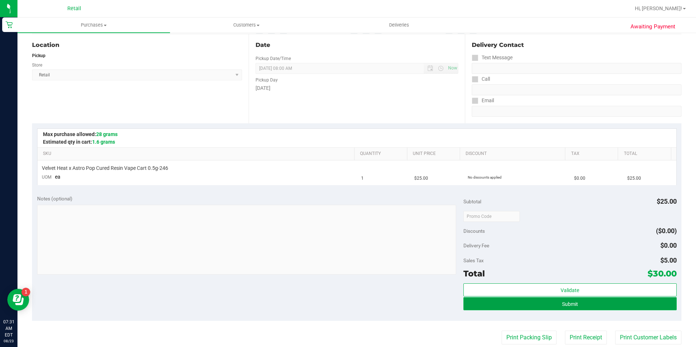
click at [516, 304] on button "Submit" at bounding box center [570, 304] width 213 height 13
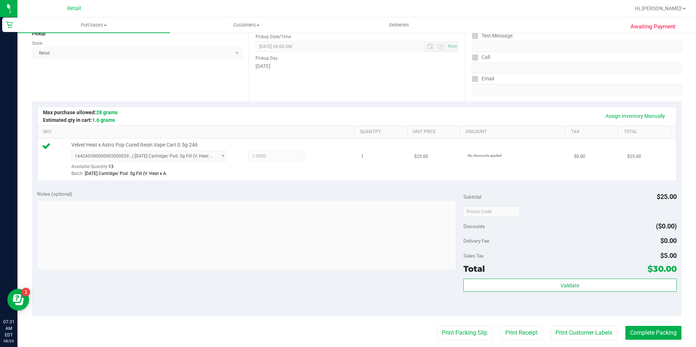
scroll to position [146, 0]
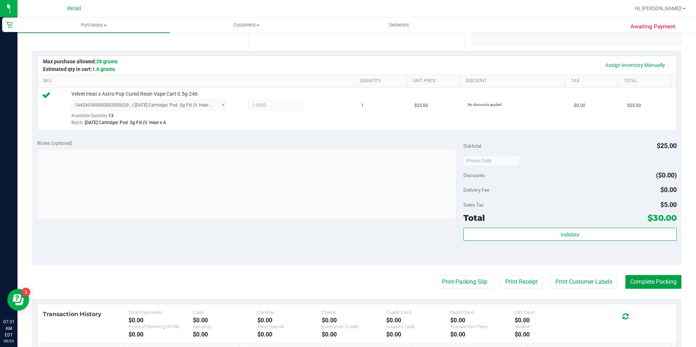
click at [654, 284] on button "Complete Packing" at bounding box center [654, 282] width 56 height 14
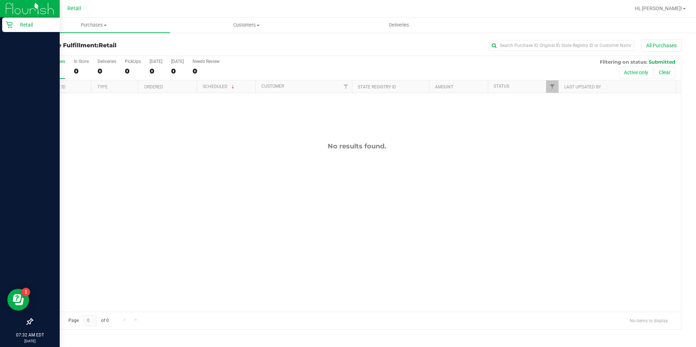
click at [13, 25] on p "Retail" at bounding box center [35, 24] width 44 height 9
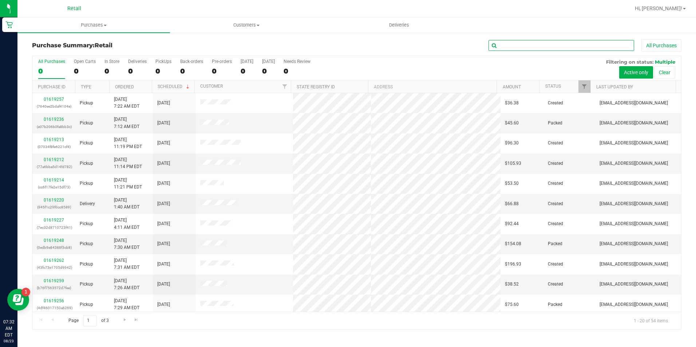
click at [535, 47] on input "text" at bounding box center [562, 45] width 146 height 11
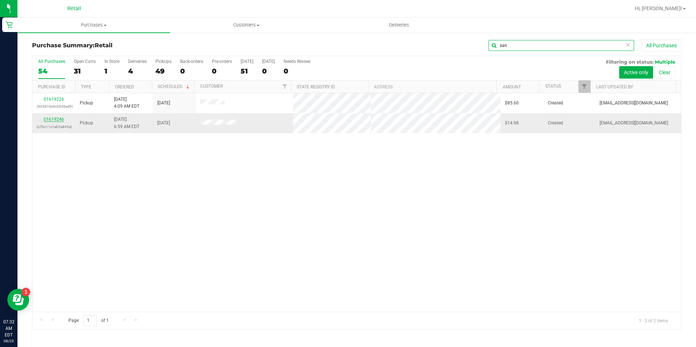
type input "san"
click at [52, 118] on link "01619246" at bounding box center [54, 119] width 20 height 5
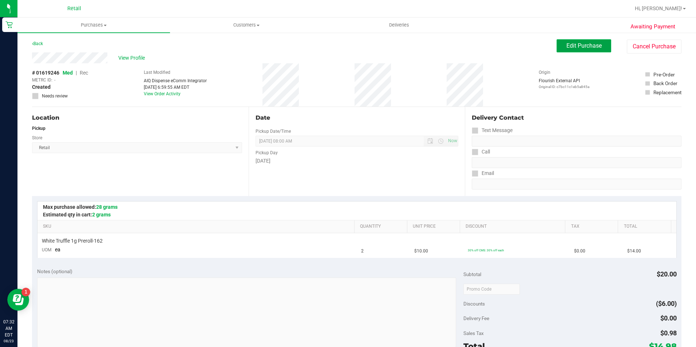
click at [558, 48] on button "Edit Purchase" at bounding box center [584, 45] width 55 height 13
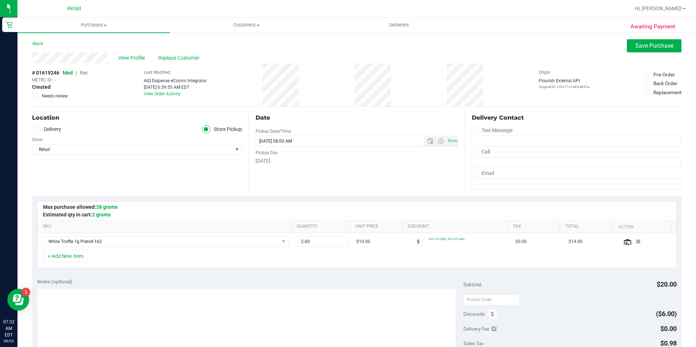
click at [83, 74] on span "Rec" at bounding box center [84, 73] width 8 height 6
click at [636, 45] on span "Save Purchase" at bounding box center [655, 45] width 38 height 7
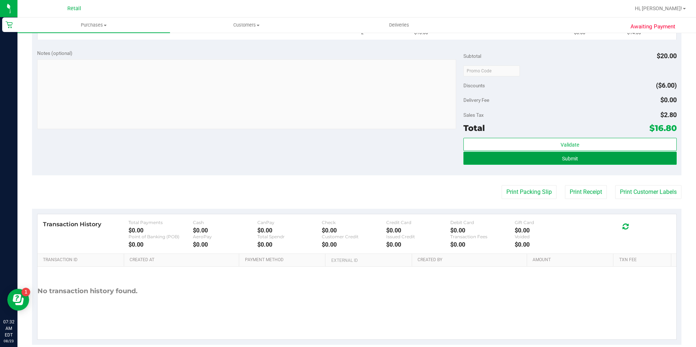
click at [629, 157] on button "Submit" at bounding box center [570, 158] width 213 height 13
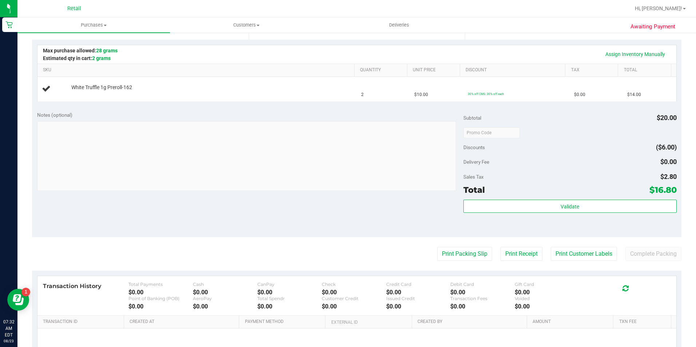
scroll to position [98, 0]
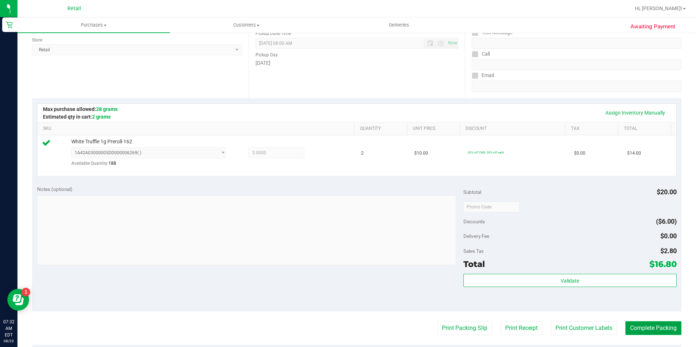
click at [647, 330] on button "Complete Packing" at bounding box center [654, 329] width 56 height 14
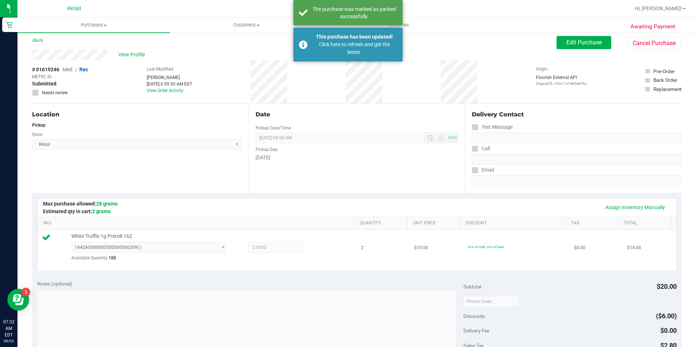
scroll to position [0, 0]
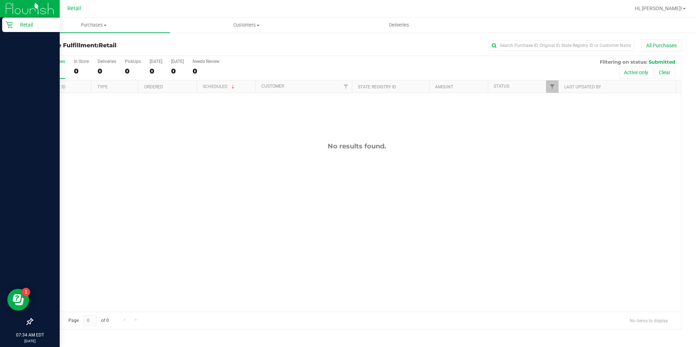
click at [12, 24] on icon at bounding box center [8, 24] width 7 height 7
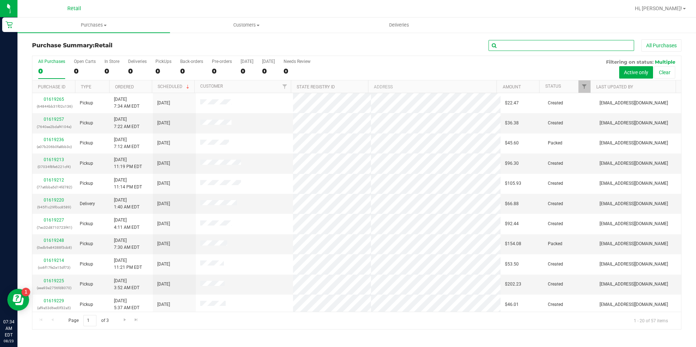
click at [523, 41] on input "text" at bounding box center [562, 45] width 146 height 11
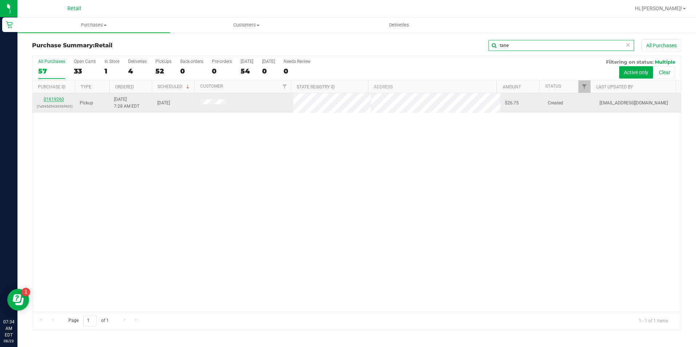
type input "tane"
click at [63, 101] on link "01619260" at bounding box center [54, 99] width 20 height 5
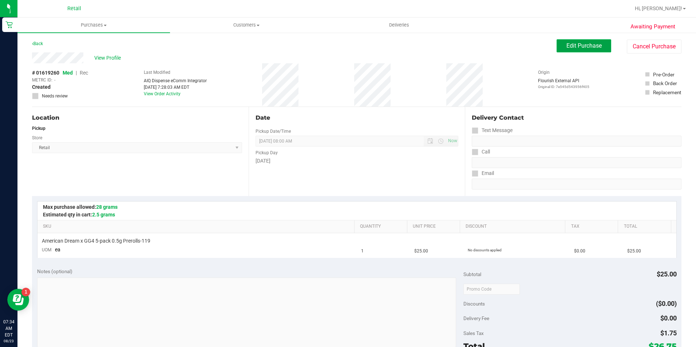
click at [574, 42] on button "Edit Purchase" at bounding box center [584, 45] width 55 height 13
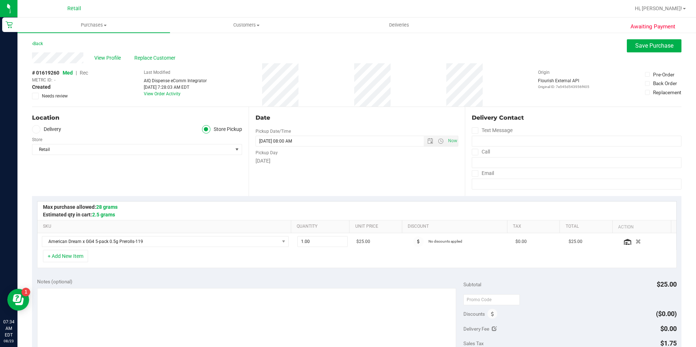
click at [87, 71] on span "Rec" at bounding box center [84, 73] width 8 height 6
click at [643, 51] on button "Save Purchase" at bounding box center [654, 45] width 55 height 13
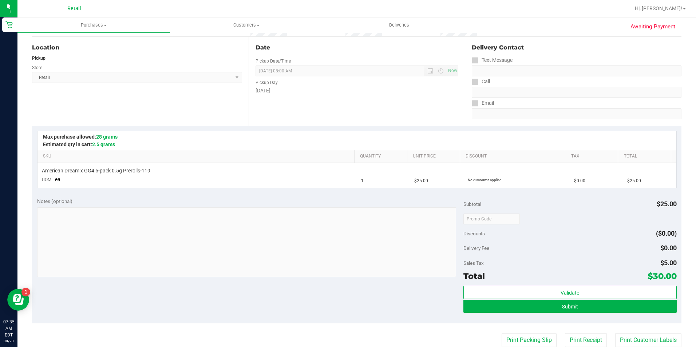
scroll to position [73, 0]
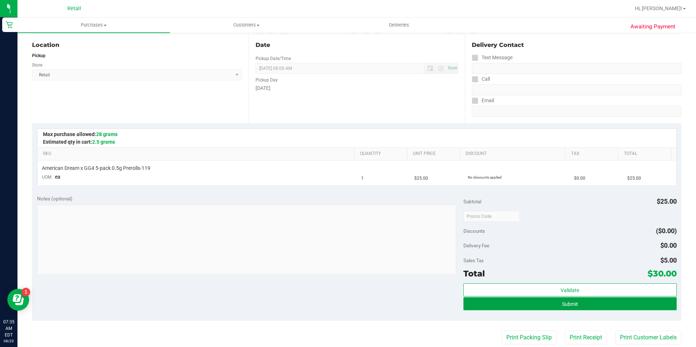
click at [554, 300] on button "Submit" at bounding box center [570, 304] width 213 height 13
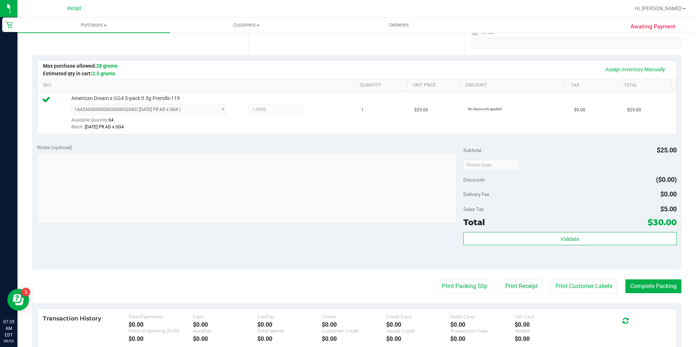
scroll to position [146, 0]
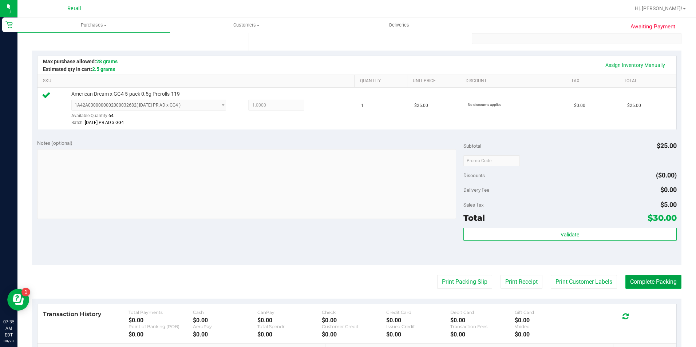
drag, startPoint x: 644, startPoint y: 277, endPoint x: 644, endPoint y: 284, distance: 7.0
click at [644, 277] on button "Complete Packing" at bounding box center [654, 282] width 56 height 14
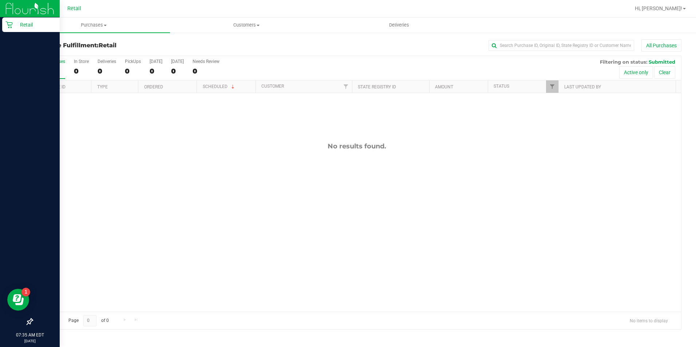
click at [1, 26] on link "Retail" at bounding box center [30, 25] width 60 height 16
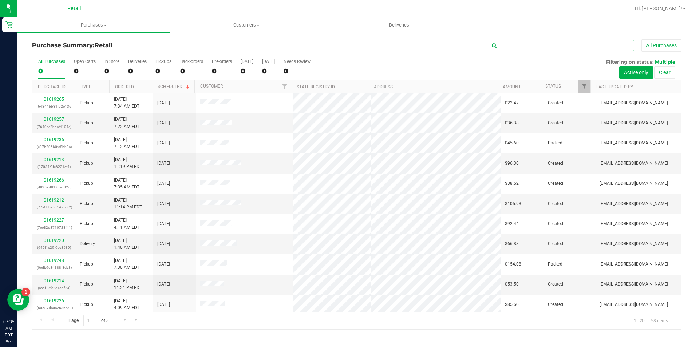
click at [503, 49] on input "text" at bounding box center [562, 45] width 146 height 11
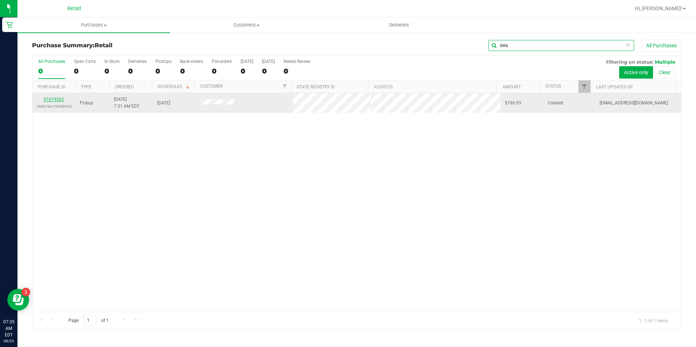
type input "dela"
click at [58, 101] on link "01619262" at bounding box center [54, 99] width 20 height 5
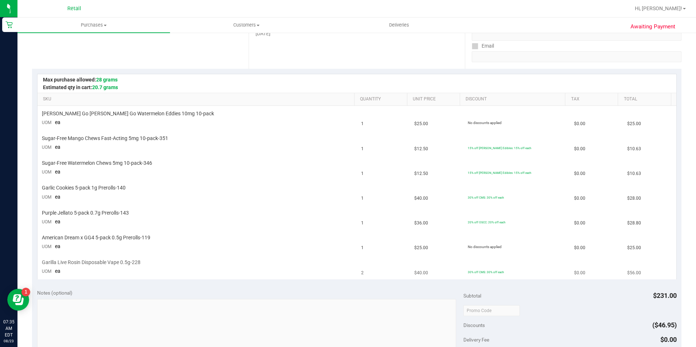
scroll to position [219, 0]
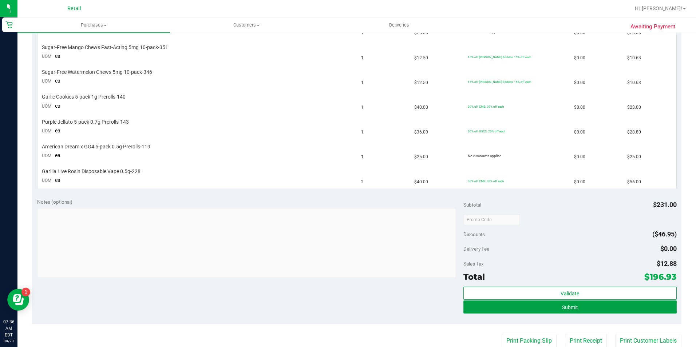
click at [598, 313] on button "Submit" at bounding box center [570, 307] width 213 height 13
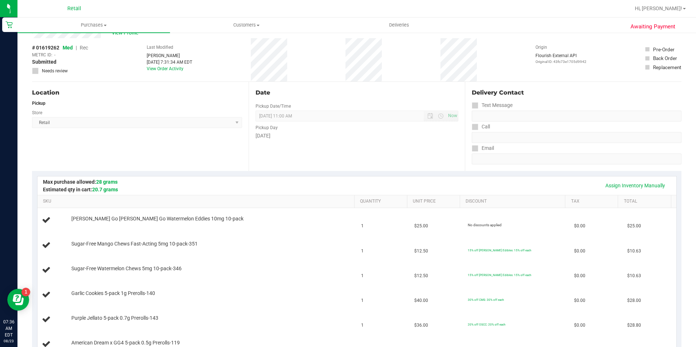
scroll to position [0, 0]
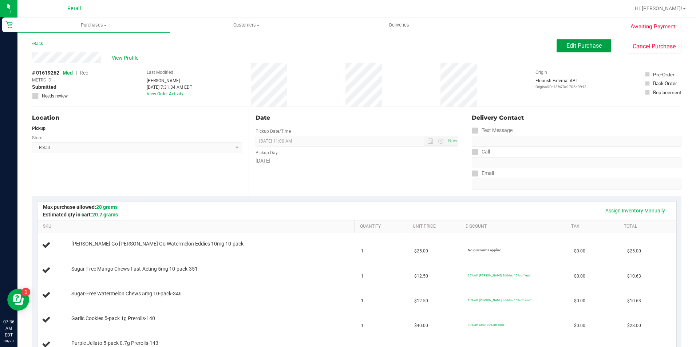
click at [584, 45] on span "Edit Purchase" at bounding box center [584, 45] width 35 height 7
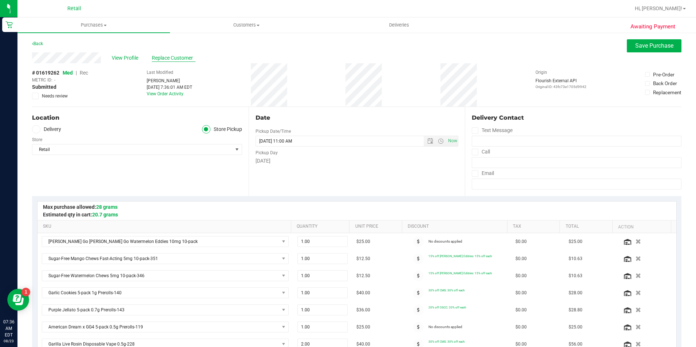
click at [166, 58] on span "Replace Customer" at bounding box center [174, 58] width 44 height 8
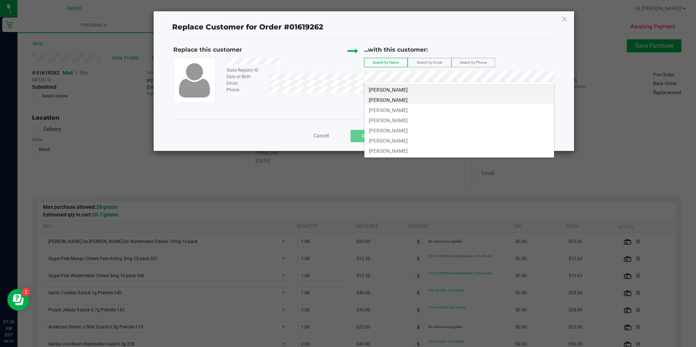
click at [416, 101] on li "[PERSON_NAME]" at bounding box center [460, 99] width 190 height 10
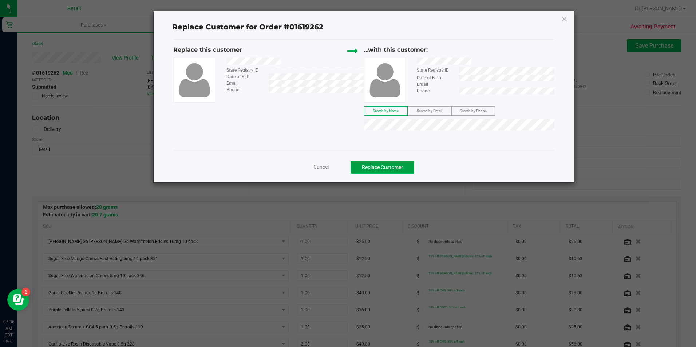
click at [411, 162] on button "Replace Customer" at bounding box center [383, 167] width 64 height 12
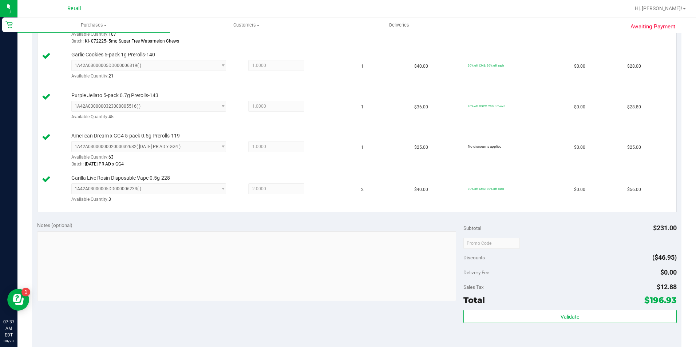
scroll to position [364, 0]
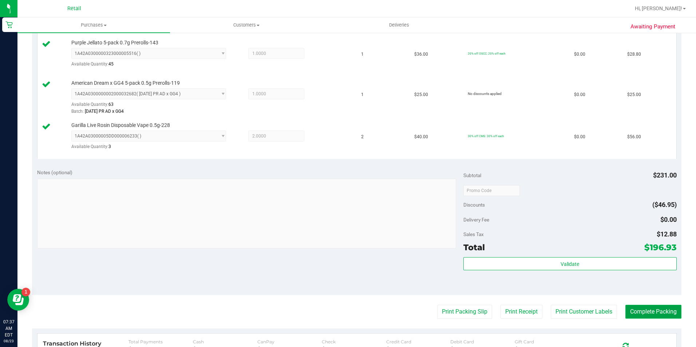
click at [639, 308] on button "Complete Packing" at bounding box center [654, 312] width 56 height 14
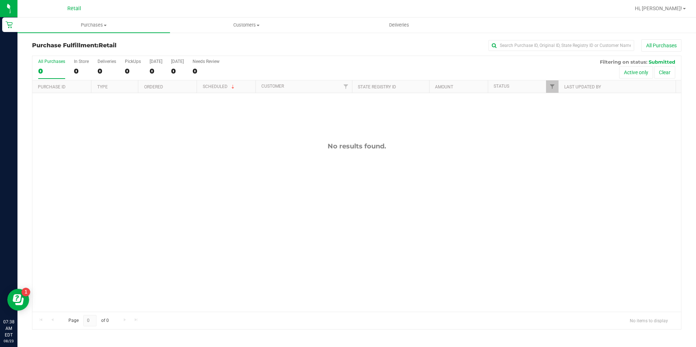
click at [612, 39] on div "Purchase Fulfillment: Retail All Purchases All Purchases 0 In Store 0 Deliverie…" at bounding box center [356, 184] width 679 height 305
click at [600, 48] on input "text" at bounding box center [562, 45] width 146 height 11
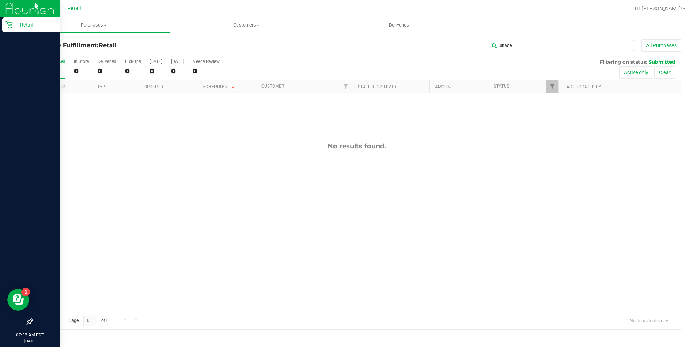
type input "shade"
click at [18, 23] on p "Retail" at bounding box center [35, 24] width 44 height 9
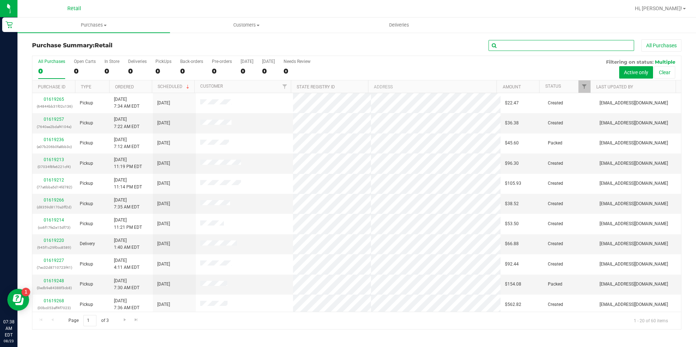
click at [519, 42] on input "text" at bounding box center [562, 45] width 146 height 11
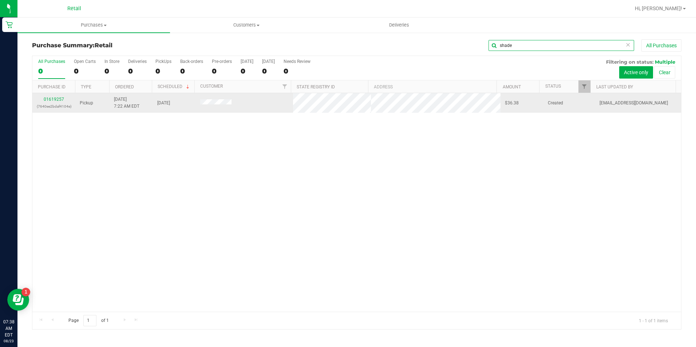
type input "shade"
click at [60, 106] on p "(7640ee2bdaf4104e)" at bounding box center [54, 106] width 34 height 7
click at [60, 100] on link "01619257" at bounding box center [54, 99] width 20 height 5
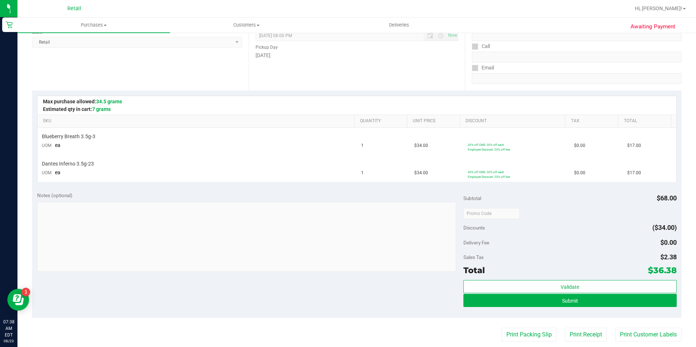
scroll to position [109, 0]
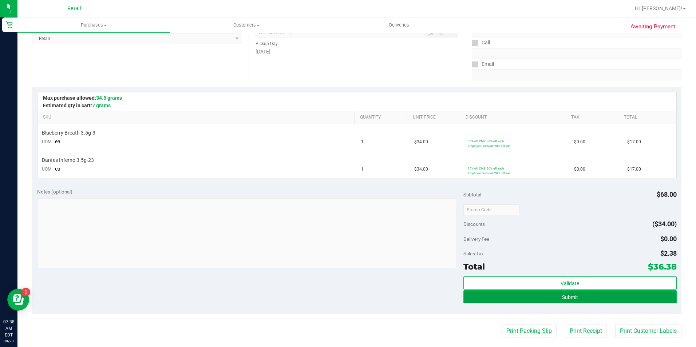
click at [492, 299] on button "Submit" at bounding box center [570, 297] width 213 height 13
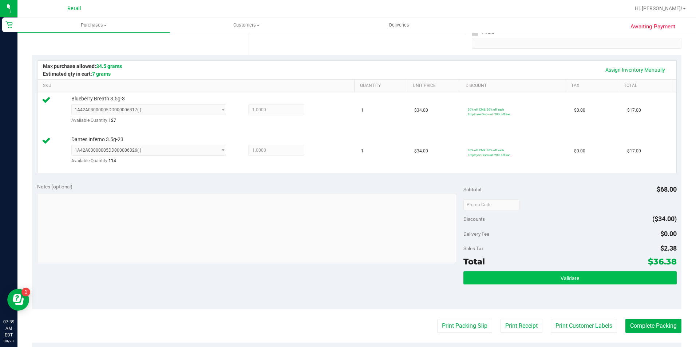
scroll to position [146, 0]
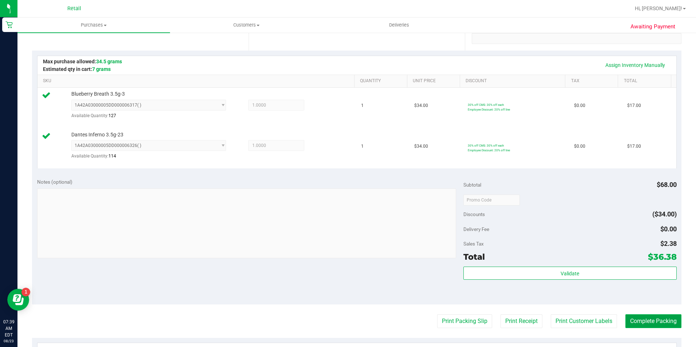
click at [646, 325] on button "Complete Packing" at bounding box center [654, 322] width 56 height 14
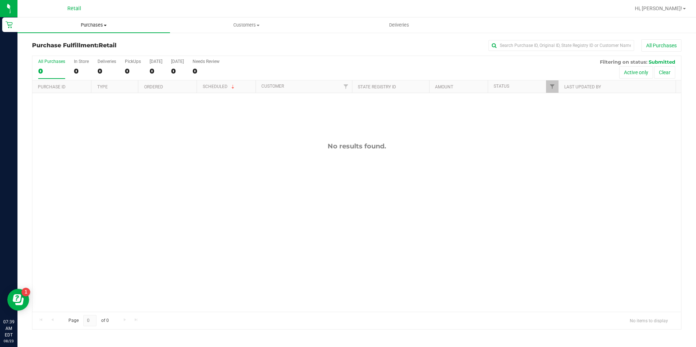
click at [20, 22] on span "Purchases" at bounding box center [93, 25] width 153 height 7
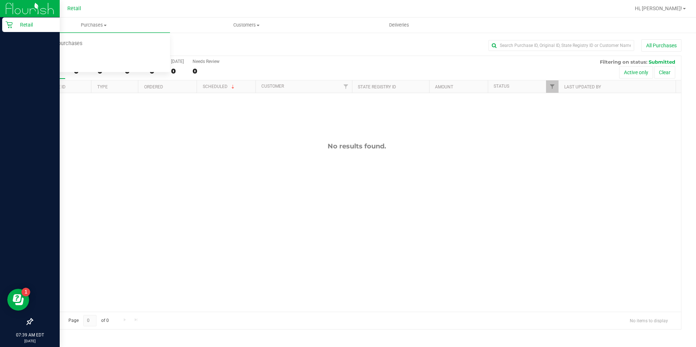
click at [0, 25] on link "Retail" at bounding box center [30, 25] width 60 height 16
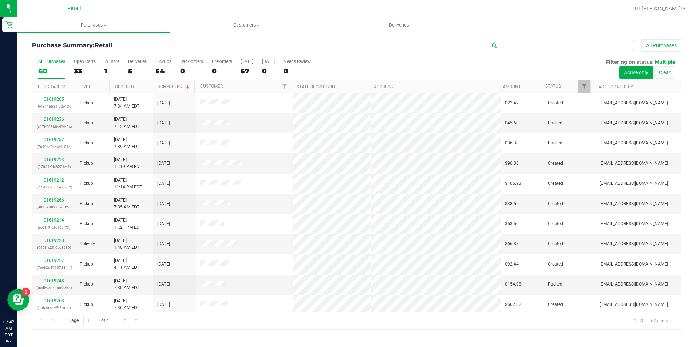
click at [547, 50] on input "text" at bounding box center [562, 45] width 146 height 11
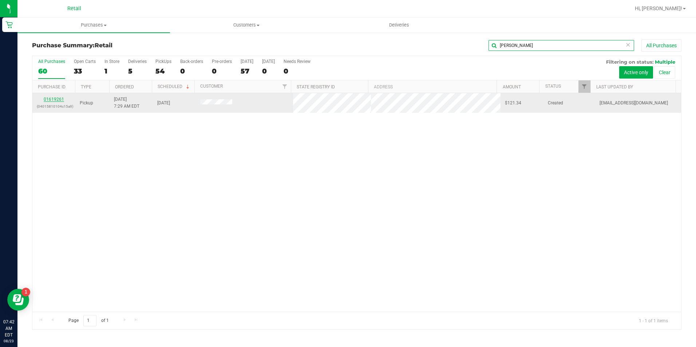
type input "[PERSON_NAME]"
click at [60, 99] on link "01619261" at bounding box center [54, 99] width 20 height 5
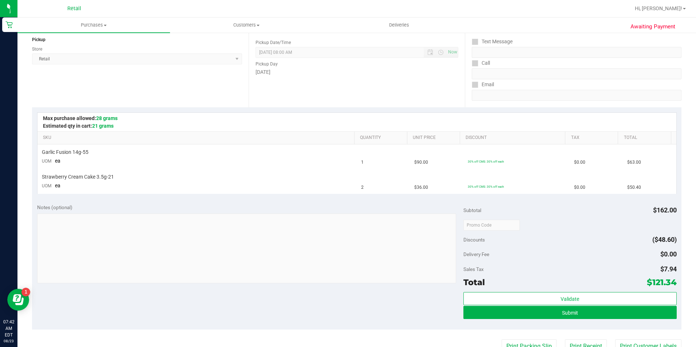
scroll to position [146, 0]
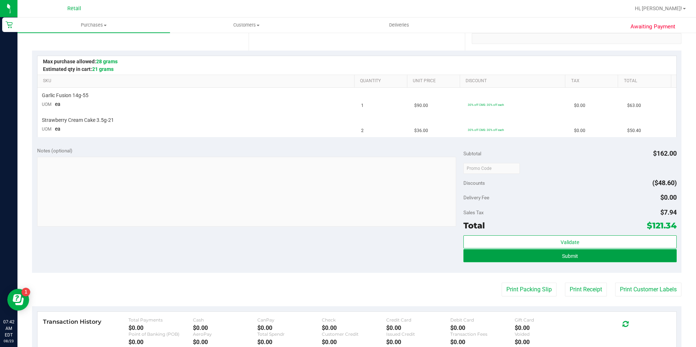
click at [614, 262] on button "Submit" at bounding box center [570, 255] width 213 height 13
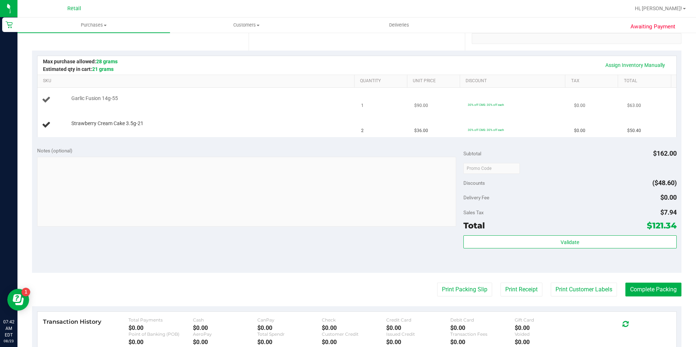
scroll to position [0, 0]
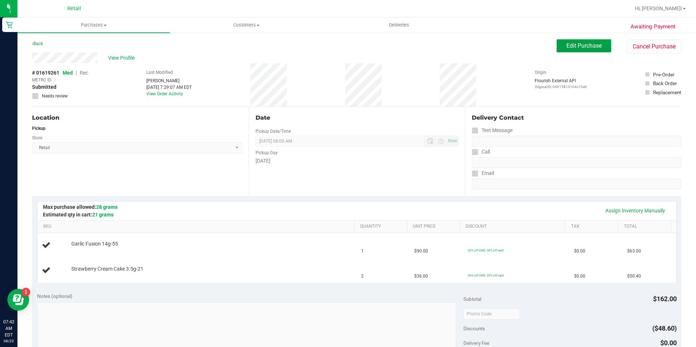
click at [570, 48] on span "Edit Purchase" at bounding box center [584, 45] width 35 height 7
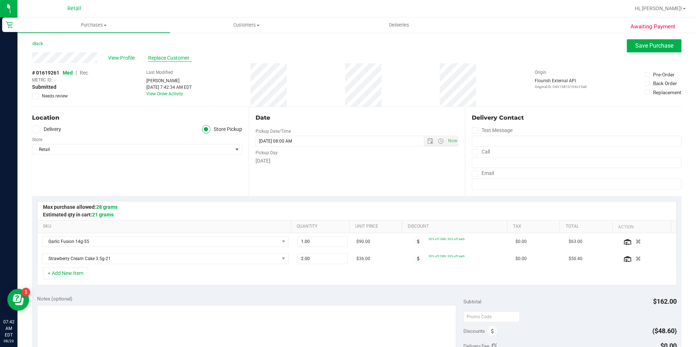
click at [175, 62] on span "Replace Customer" at bounding box center [170, 58] width 44 height 8
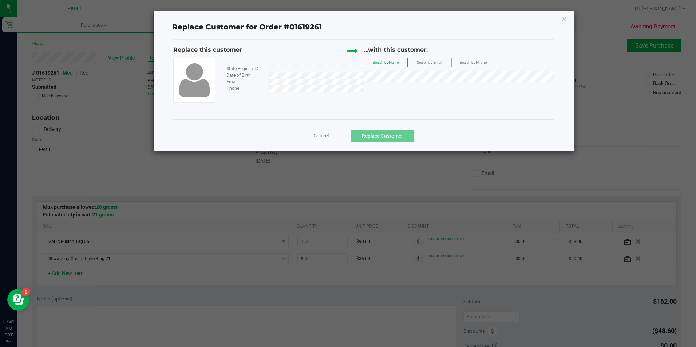
click at [176, 62] on img at bounding box center [194, 80] width 39 height 38
click at [420, 87] on li "[PERSON_NAME]" at bounding box center [460, 89] width 190 height 10
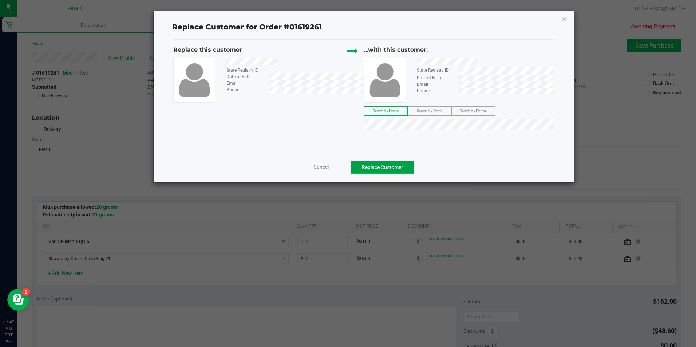
click at [400, 166] on button "Replace Customer" at bounding box center [383, 167] width 64 height 12
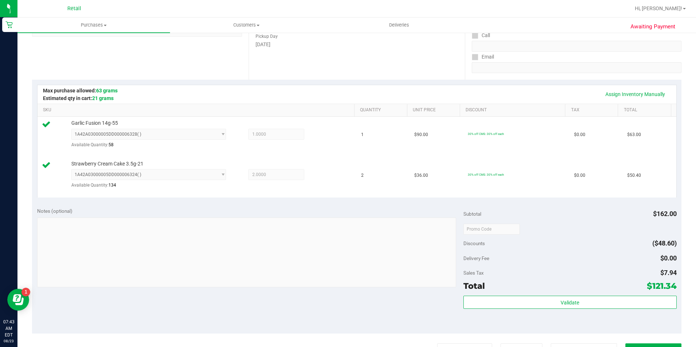
scroll to position [182, 0]
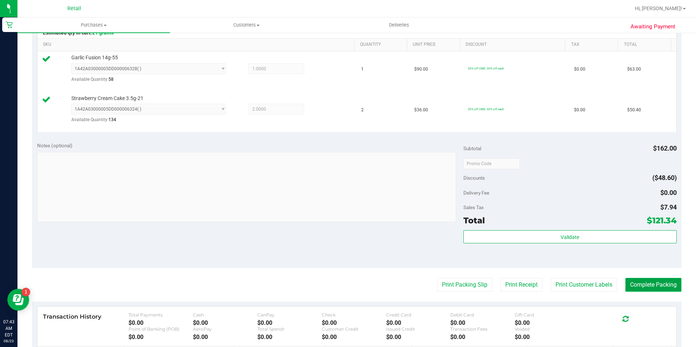
click at [641, 289] on button "Complete Packing" at bounding box center [654, 285] width 56 height 14
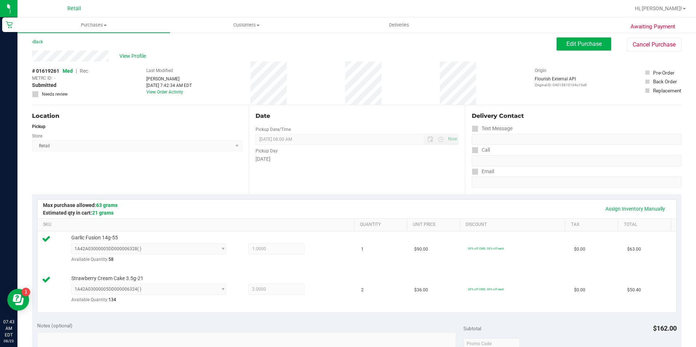
scroll to position [0, 0]
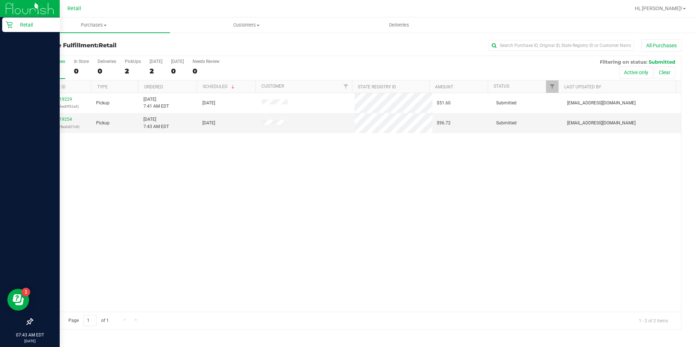
click at [8, 27] on icon at bounding box center [8, 24] width 7 height 7
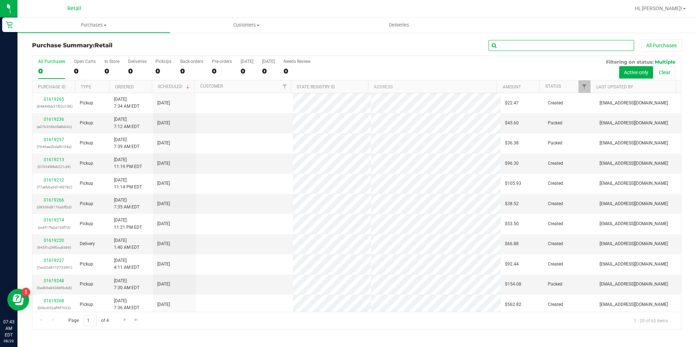
click at [514, 46] on input "text" at bounding box center [562, 45] width 146 height 11
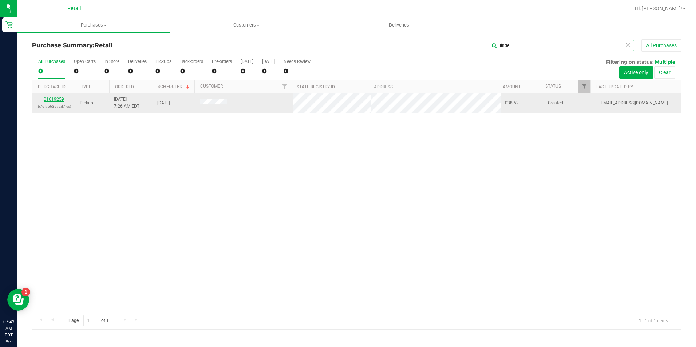
type input "linde"
click at [52, 98] on link "01619259" at bounding box center [54, 99] width 20 height 5
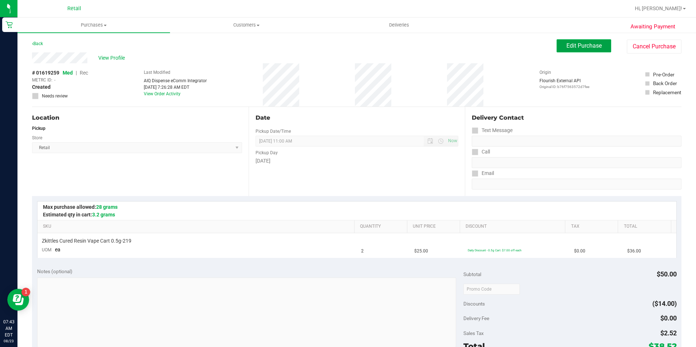
click at [588, 45] on span "Edit Purchase" at bounding box center [584, 45] width 35 height 7
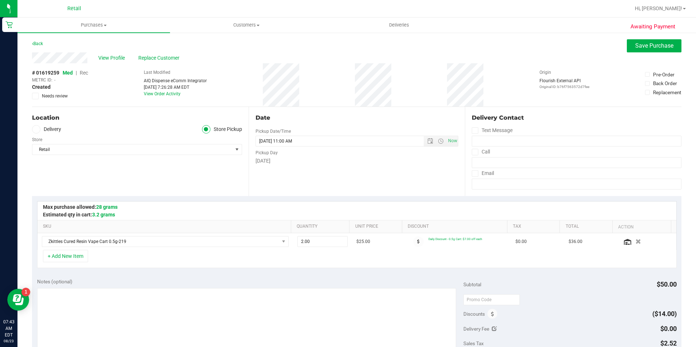
click at [88, 71] on span "Rec" at bounding box center [84, 73] width 8 height 6
click at [658, 46] on span "Save Purchase" at bounding box center [655, 45] width 38 height 7
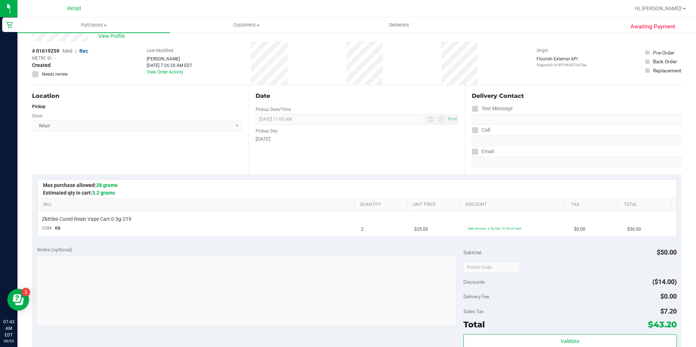
scroll to position [73, 0]
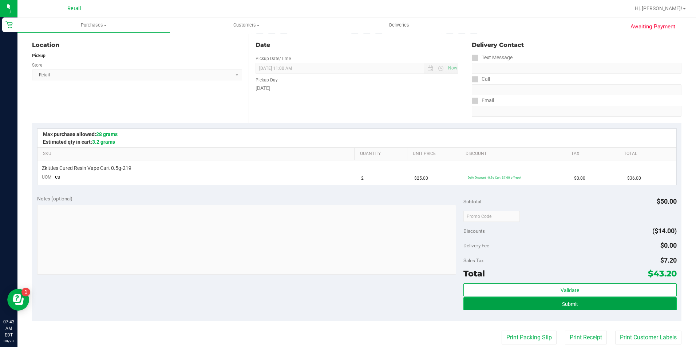
click at [557, 307] on button "Submit" at bounding box center [570, 304] width 213 height 13
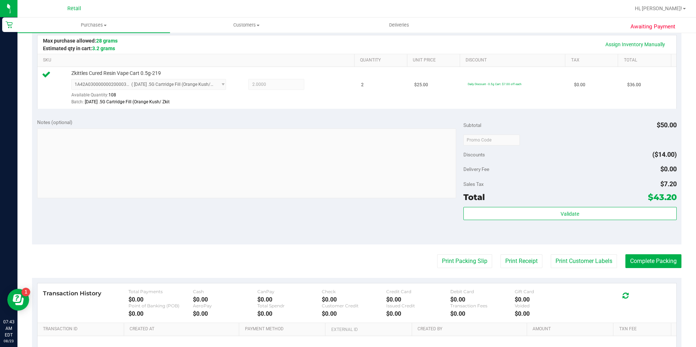
scroll to position [219, 0]
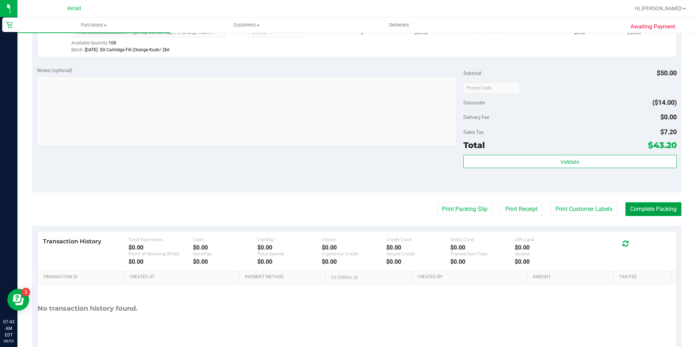
click at [647, 209] on button "Complete Packing" at bounding box center [654, 210] width 56 height 14
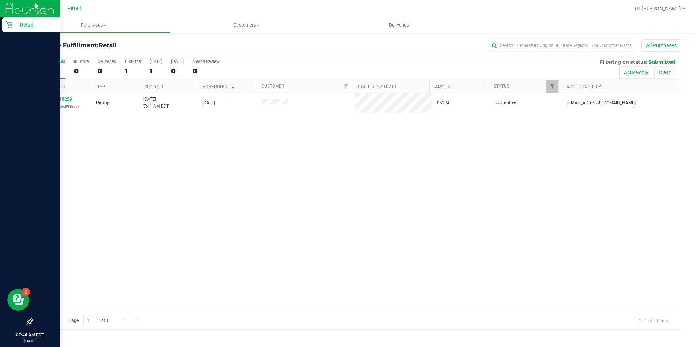
drag, startPoint x: 9, startPoint y: 22, endPoint x: 21, endPoint y: 23, distance: 11.7
click at [9, 22] on icon at bounding box center [8, 24] width 7 height 7
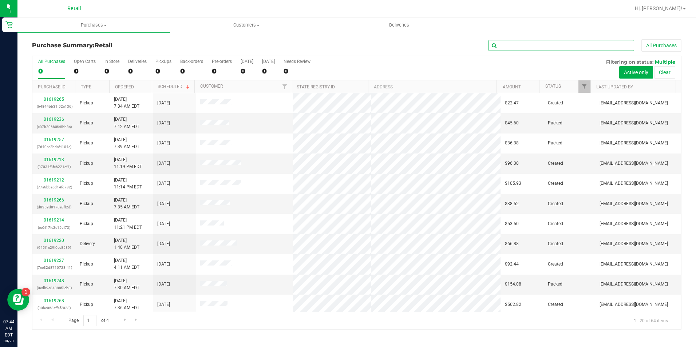
click at [514, 42] on input "text" at bounding box center [562, 45] width 146 height 11
click at [512, 42] on input "text" at bounding box center [562, 45] width 146 height 11
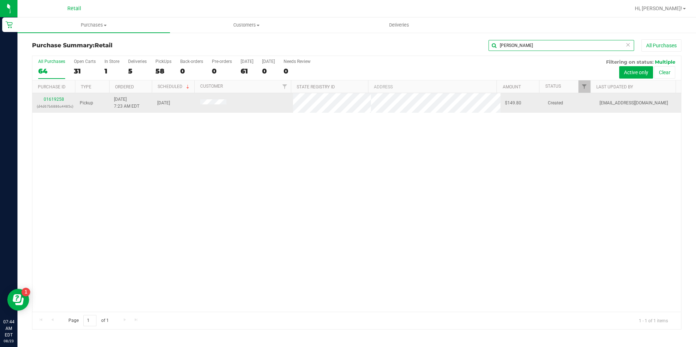
type input "[PERSON_NAME]"
click at [42, 97] on div "01619258 (d4d67b6886c4485c)" at bounding box center [54, 103] width 34 height 14
click at [47, 101] on link "01619258" at bounding box center [54, 99] width 20 height 5
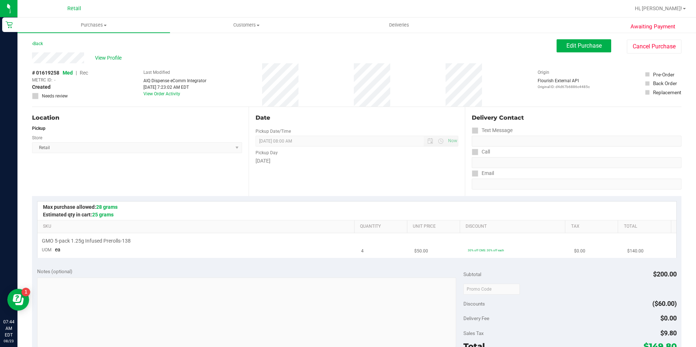
scroll to position [109, 0]
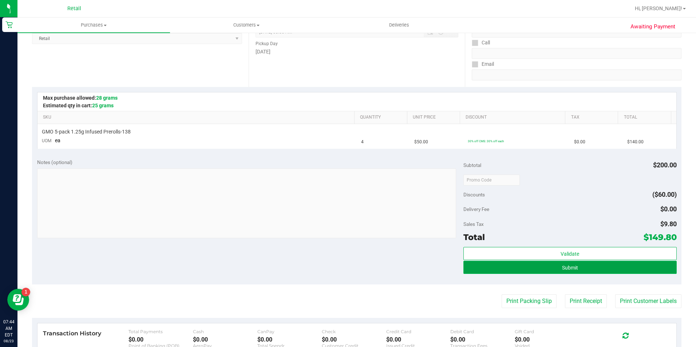
click at [578, 265] on button "Submit" at bounding box center [570, 267] width 213 height 13
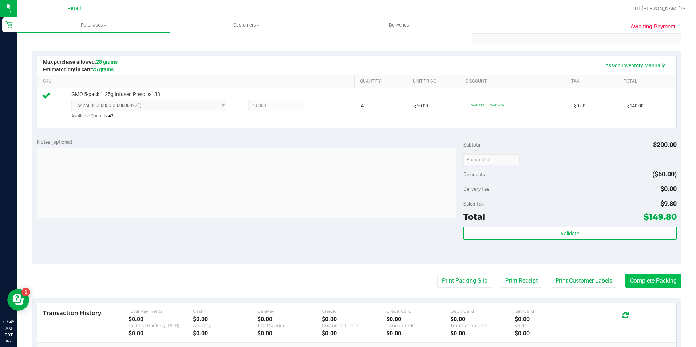
scroll to position [146, 0]
click at [652, 280] on button "Complete Packing" at bounding box center [654, 281] width 56 height 14
